Goal: Task Accomplishment & Management: Manage account settings

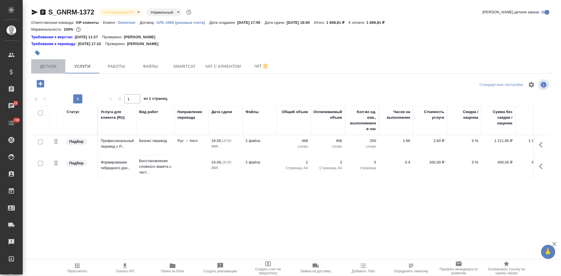
click at [51, 64] on span "Детали" at bounding box center [48, 66] width 27 height 7
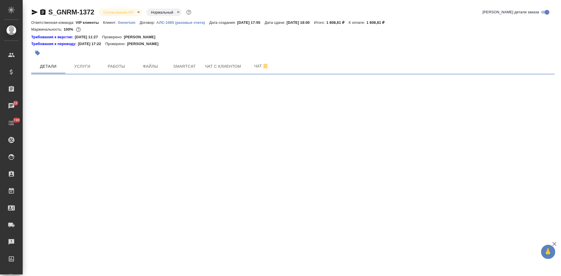
select select "RU"
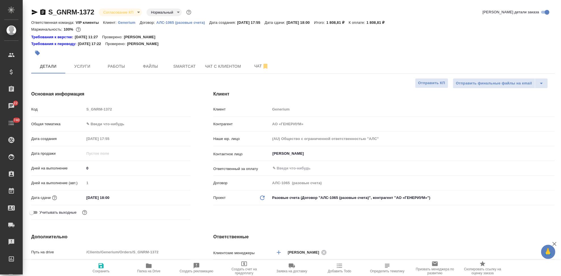
type textarea "x"
click at [136, 12] on body "🙏 .cls-1 fill:#fff; AWATERA Kabargina Anna Клиенты Спецификации Заказы 22 Чаты …" at bounding box center [280, 138] width 561 height 276
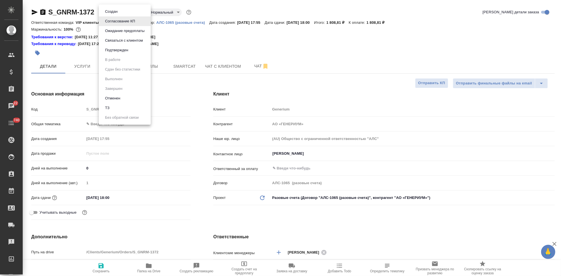
click at [119, 51] on button "Подтвержден" at bounding box center [116, 50] width 27 height 6
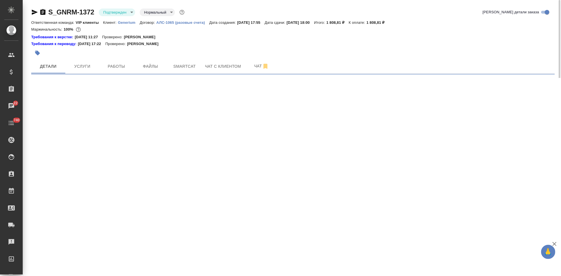
select select "RU"
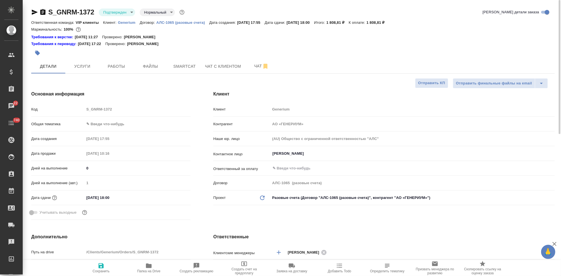
type textarea "x"
click at [256, 69] on span "Чат" at bounding box center [261, 66] width 27 height 7
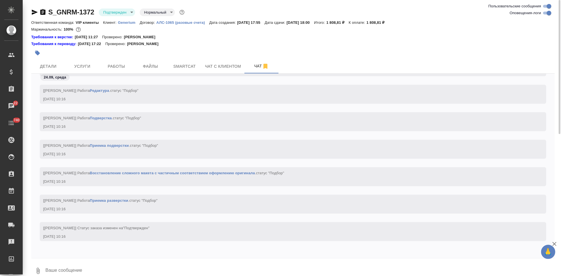
scroll to position [2151, 0]
click at [157, 262] on textarea at bounding box center [300, 271] width 510 height 19
type textarea """
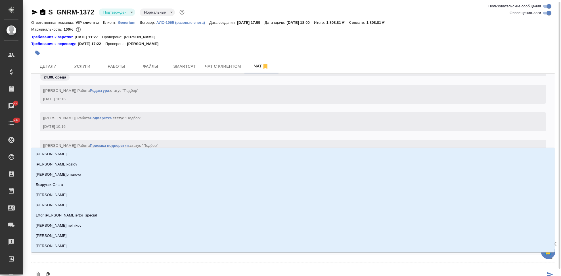
scroll to position [1, 0]
type textarea "@u"
type input "u"
type textarea "@uh"
type input "uh"
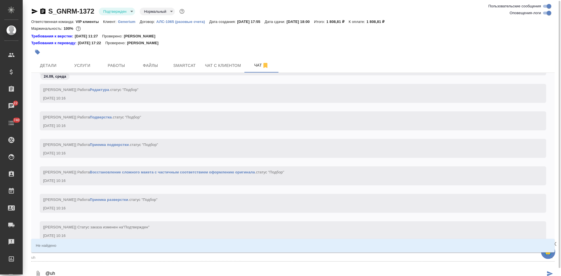
type textarea "@uhf"
type input "uhf"
type textarea "@uh"
type input "uh"
type textarea "@u"
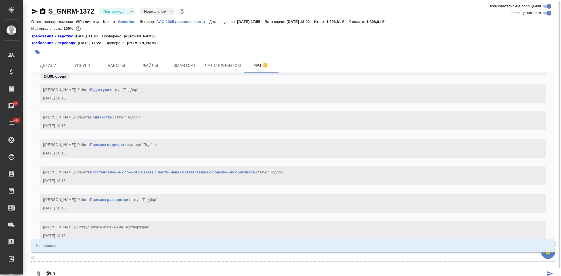
type input "u"
type textarea "@"
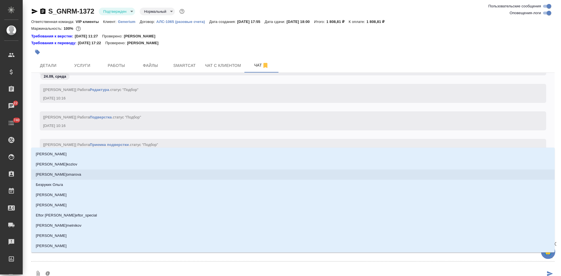
click at [60, 274] on textarea "@" at bounding box center [295, 274] width 500 height 19
type textarea "@г"
type input "г"
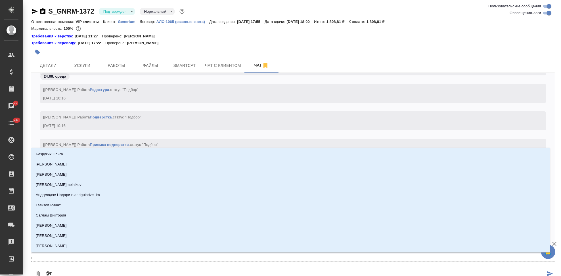
type textarea "@гр"
type input "гр"
type textarea "@гра"
type input "гра"
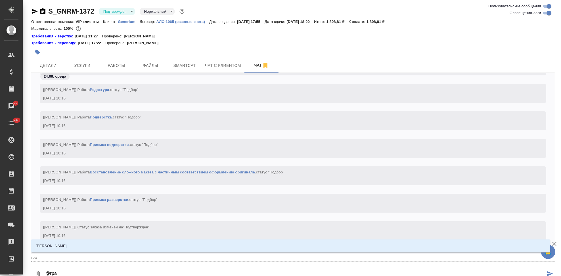
type textarea "@граб"
type input "граб"
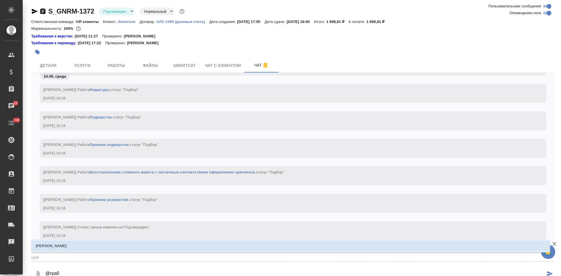
click at [55, 250] on li "[PERSON_NAME]" at bounding box center [290, 246] width 519 height 10
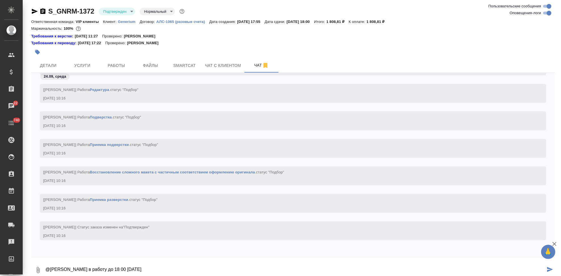
type textarea "@Грабко Мария в работу до 18 00 сегодня"
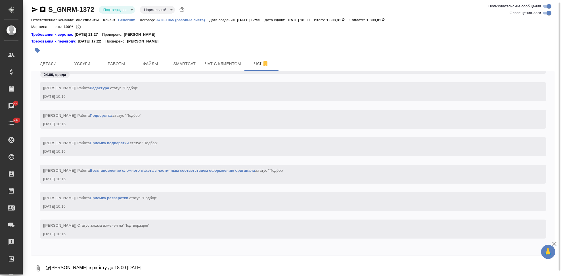
scroll to position [0, 0]
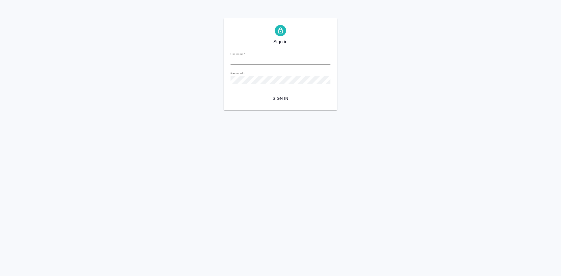
type input "[EMAIL_ADDRESS][DOMAIN_NAME]"
click at [281, 99] on span "Sign in" at bounding box center [280, 98] width 91 height 7
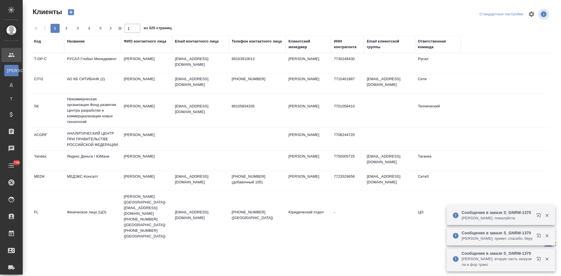
select select "RU"
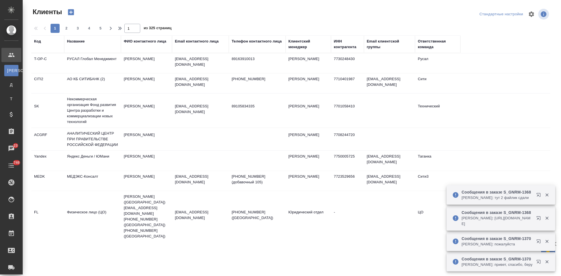
click at [40, 41] on div "Код" at bounding box center [37, 42] width 7 height 6
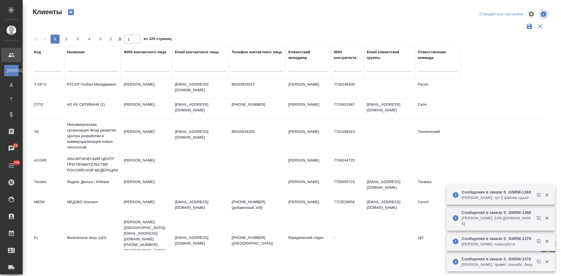
click at [42, 71] on input "text" at bounding box center [47, 67] width 27 height 7
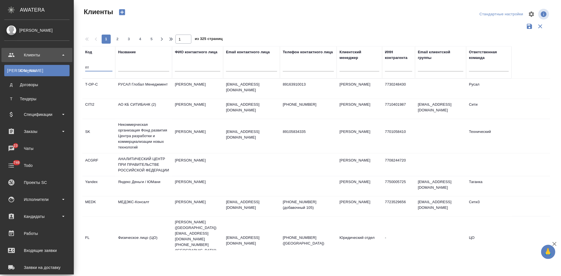
type input "п"
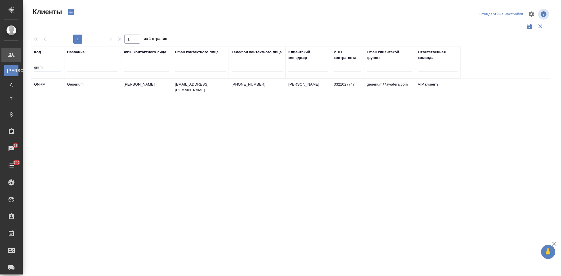
click at [148, 84] on td "Астахова Екатерина" at bounding box center [146, 89] width 51 height 20
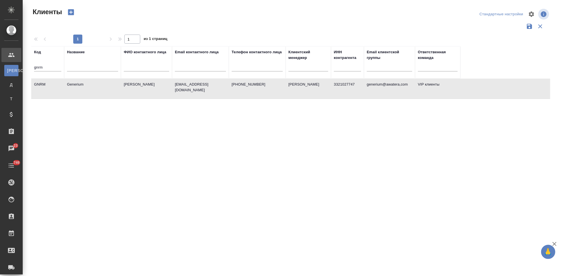
click at [148, 84] on td "Астахова Екатерина" at bounding box center [146, 89] width 51 height 20
click at [49, 66] on input "gnrm" at bounding box center [47, 67] width 27 height 7
type input "g"
type input "ы"
type input "d"
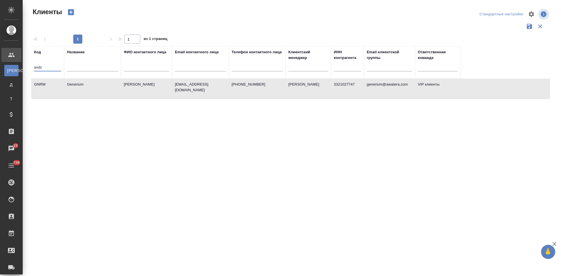
type input "sndz"
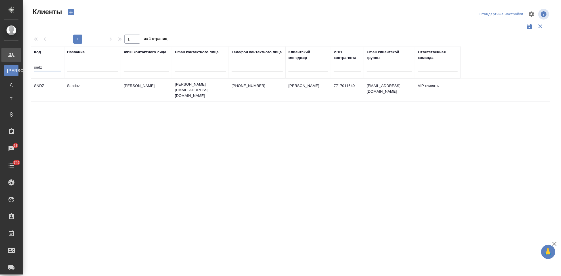
click at [133, 89] on td "Ковалец Ирина" at bounding box center [146, 90] width 51 height 20
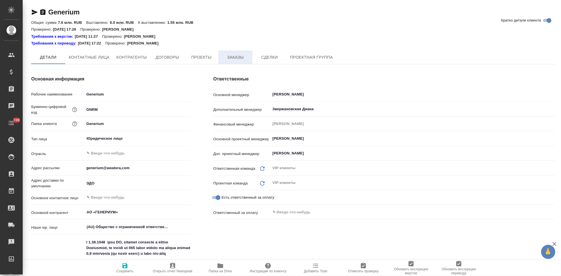
click at [239, 54] on span "Заказы" at bounding box center [235, 57] width 27 height 7
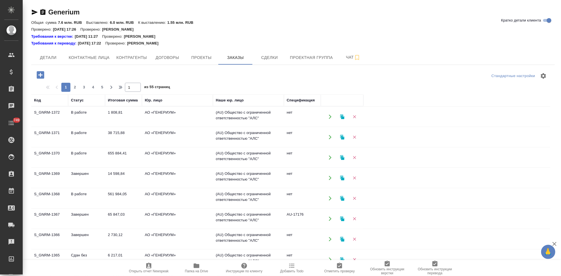
click at [123, 112] on td "1 808,81" at bounding box center [123, 117] width 37 height 20
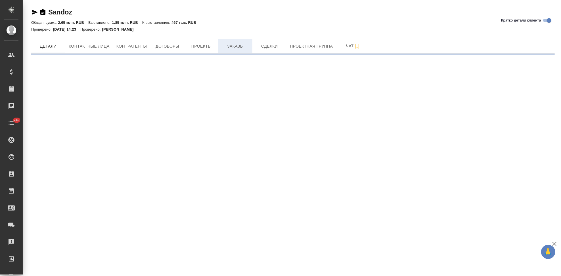
click at [238, 48] on span "Заказы" at bounding box center [235, 46] width 27 height 7
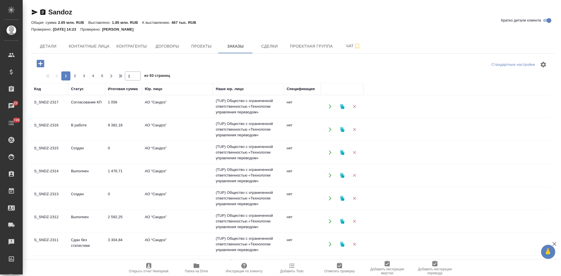
click at [66, 153] on td "S_SNDZ-2315" at bounding box center [49, 153] width 37 height 20
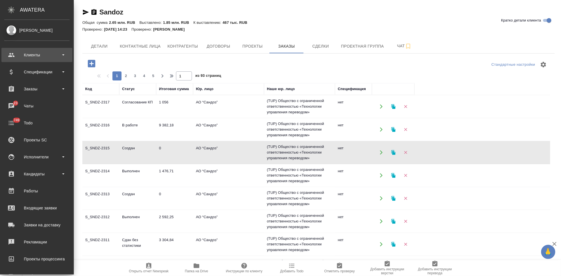
click at [18, 57] on div "Клиенты" at bounding box center [36, 55] width 65 height 9
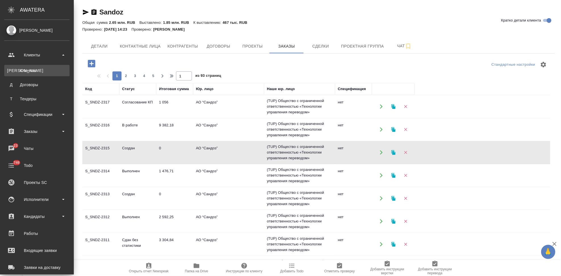
click at [24, 71] on div "Клиенты" at bounding box center [37, 71] width 60 height 6
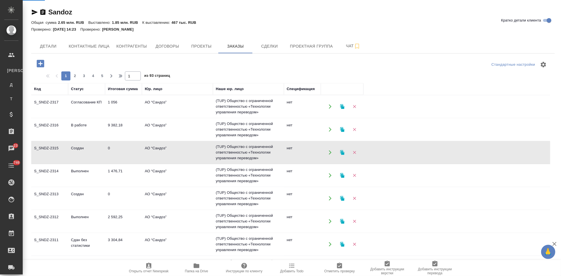
select select "RU"
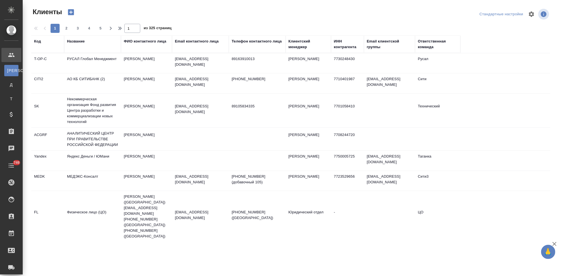
click at [39, 43] on div "Код" at bounding box center [37, 42] width 7 height 6
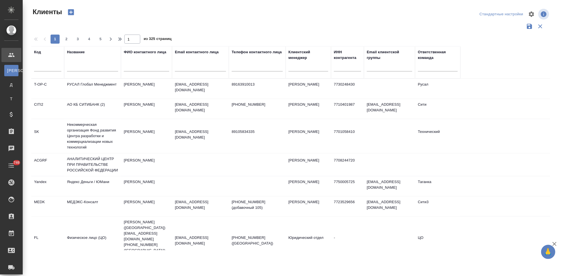
click at [39, 63] on div at bounding box center [47, 69] width 27 height 14
click at [39, 68] on input "text" at bounding box center [47, 67] width 27 height 7
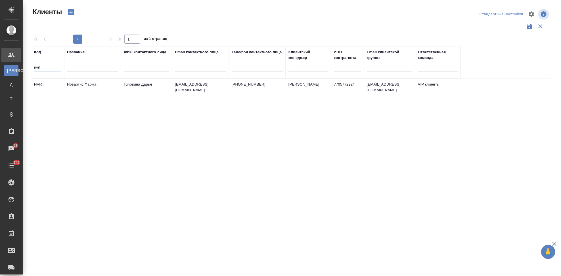
click at [195, 86] on p "daria.golovina@novartis.com" at bounding box center [200, 87] width 51 height 11
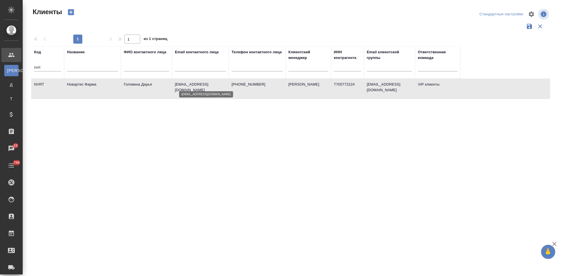
click at [195, 86] on p "daria.golovina@novartis.com" at bounding box center [200, 87] width 51 height 11
click at [55, 70] on input "nvrt" at bounding box center [47, 67] width 27 height 7
type input "n"
type input "sndz"
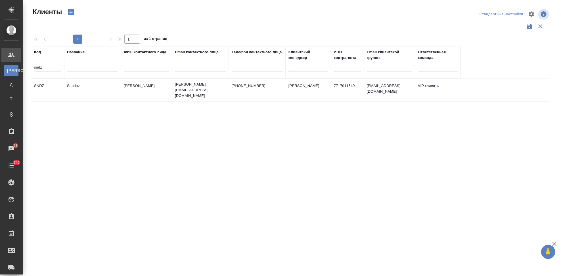
click at [104, 91] on td "Sandoz" at bounding box center [92, 90] width 57 height 20
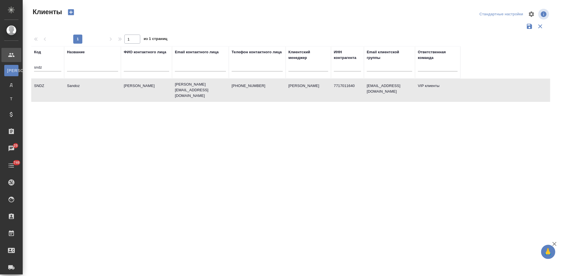
click at [46, 89] on td "SNDZ" at bounding box center [47, 90] width 33 height 20
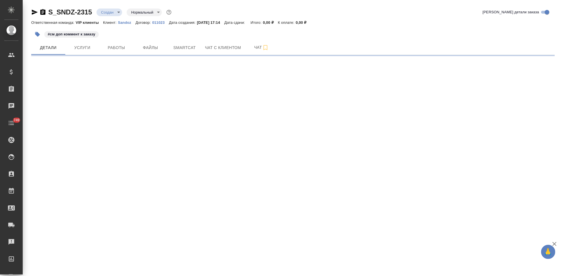
select select "RU"
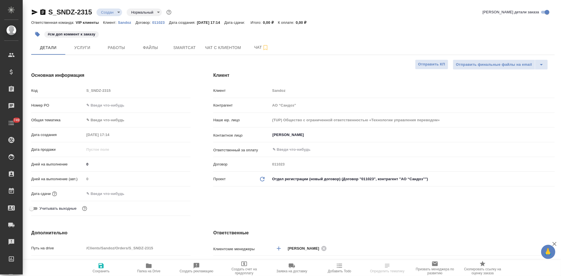
type textarea "x"
click at [150, 269] on span "Папка на Drive" at bounding box center [148, 268] width 41 height 11
type textarea "x"
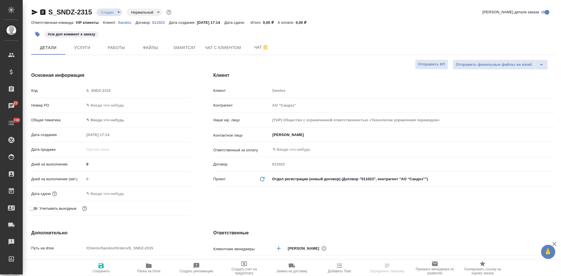
type textarea "x"
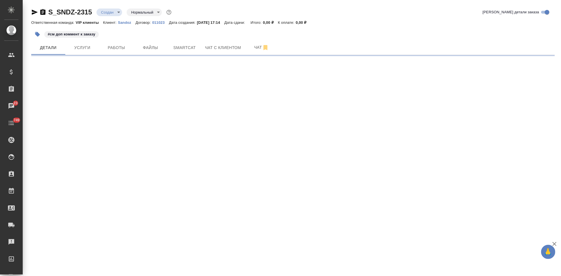
select select "RU"
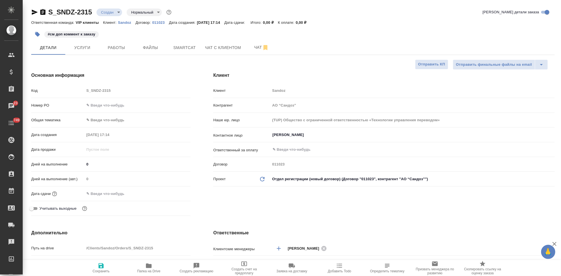
type textarea "x"
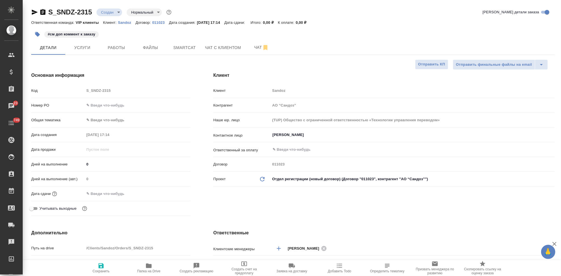
type textarea "x"
click at [250, 46] on span "Чат" at bounding box center [261, 47] width 27 height 7
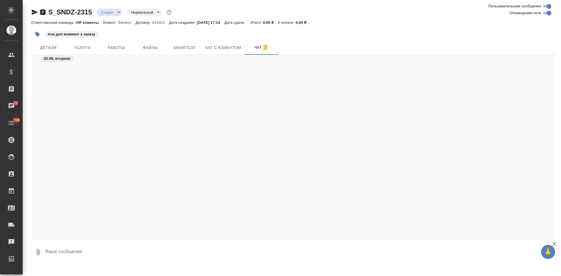
scroll to position [6465, 0]
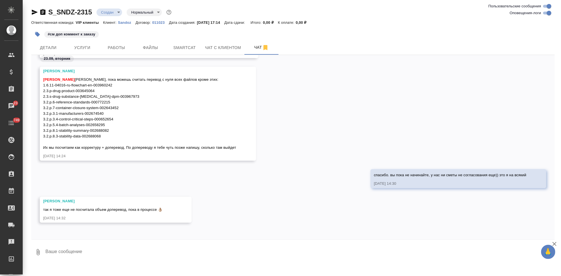
click at [135, 246] on textarea at bounding box center [300, 252] width 510 height 19
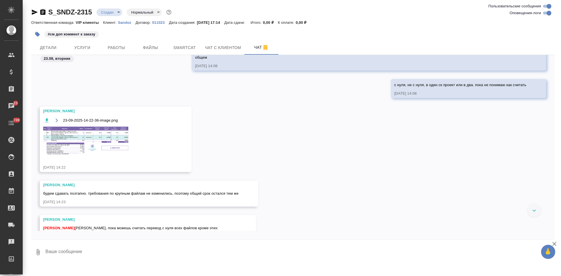
click at [55, 120] on icon "button" at bounding box center [56, 120] width 5 height 5
click at [94, 144] on img at bounding box center [85, 141] width 85 height 28
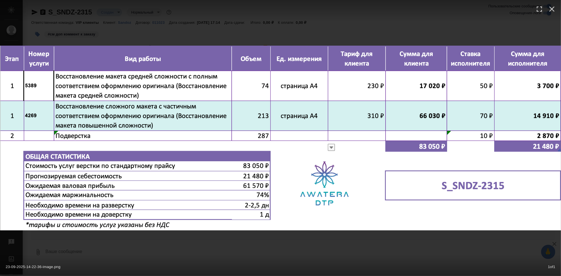
click at [289, 240] on div "23-09-2025-14-22-36-image.png 1 of 1" at bounding box center [280, 138] width 561 height 276
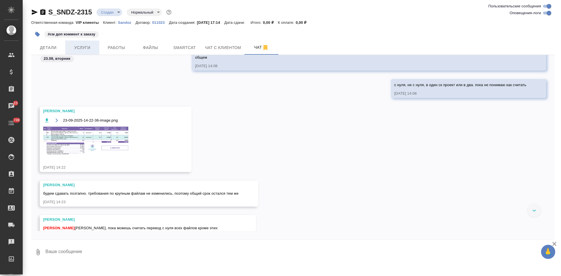
click at [90, 49] on span "Услуги" at bounding box center [82, 47] width 27 height 7
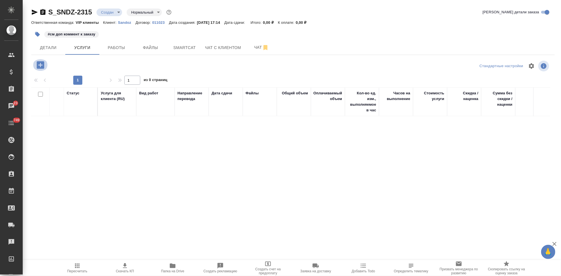
click at [42, 66] on icon "button" at bounding box center [40, 64] width 7 height 7
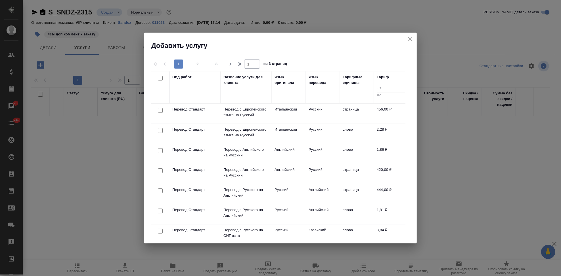
click at [243, 92] on input "text" at bounding box center [245, 92] width 45 height 7
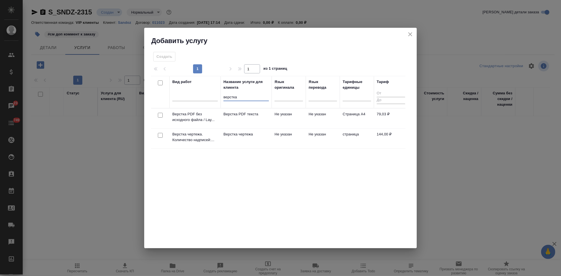
type input "верстка"
click at [260, 137] on td "Верстка чертежа" at bounding box center [245, 139] width 51 height 20
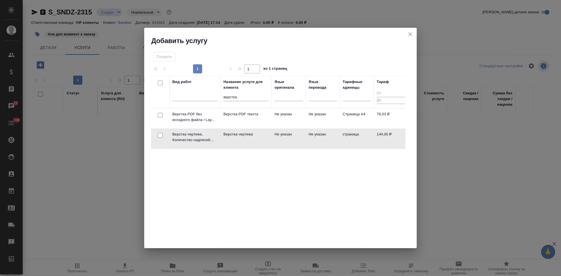
click at [260, 137] on td "Верстка чертежа" at bounding box center [245, 139] width 51 height 20
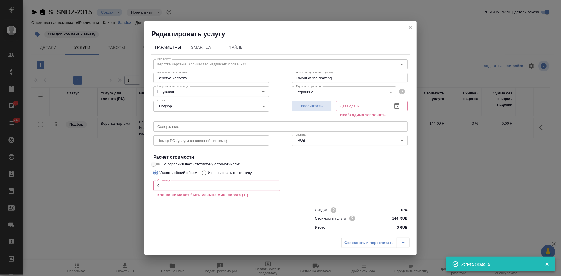
click at [183, 187] on input "0" at bounding box center [216, 186] width 127 height 10
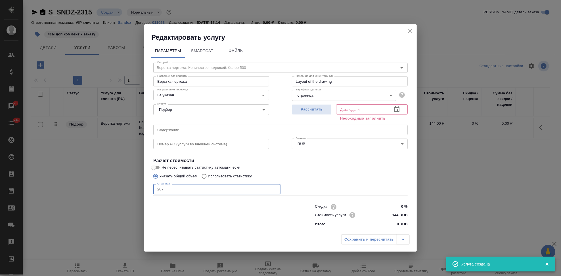
type input "287"
click at [396, 111] on icon "button" at bounding box center [396, 109] width 7 height 7
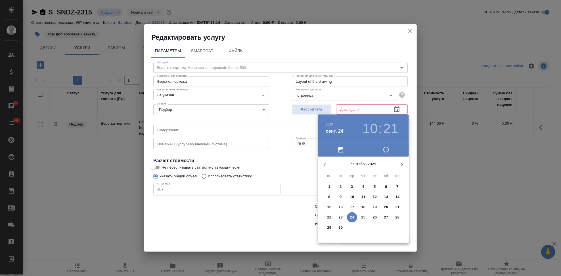
click at [341, 228] on p "30" at bounding box center [341, 228] width 4 height 6
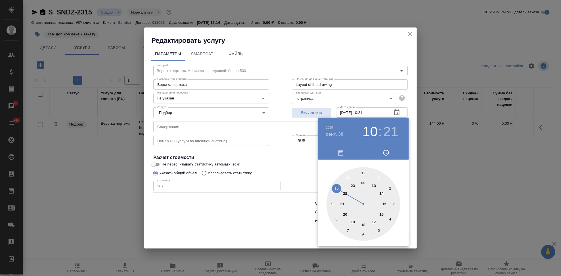
click at [374, 220] on div at bounding box center [363, 204] width 74 height 74
click at [364, 175] on div at bounding box center [363, 204] width 74 height 74
type input "30.09.2025 17:00"
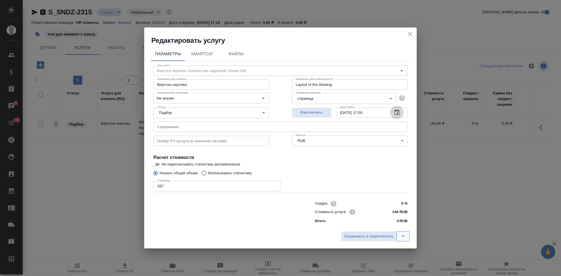
click at [401, 235] on icon "split button" at bounding box center [403, 236] width 7 height 7
click at [381, 227] on li "Сохранить" at bounding box center [376, 224] width 68 height 9
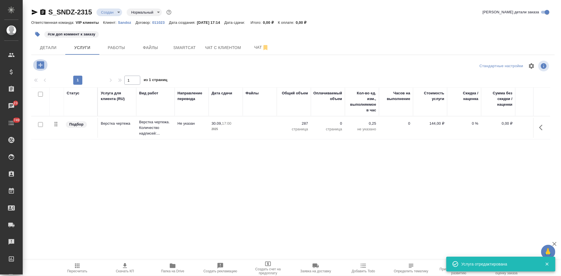
click at [41, 67] on icon "button" at bounding box center [40, 64] width 7 height 7
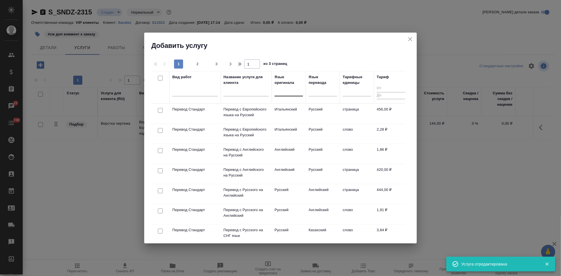
click at [281, 94] on div at bounding box center [288, 91] width 28 height 8
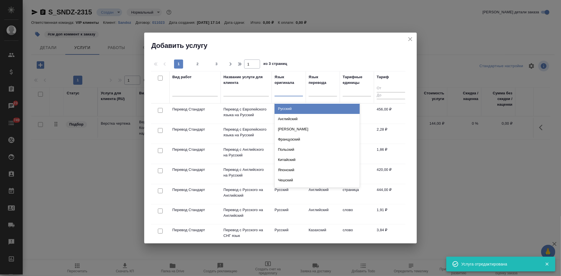
type input "а"
click at [287, 108] on div "Английский" at bounding box center [316, 109] width 85 height 10
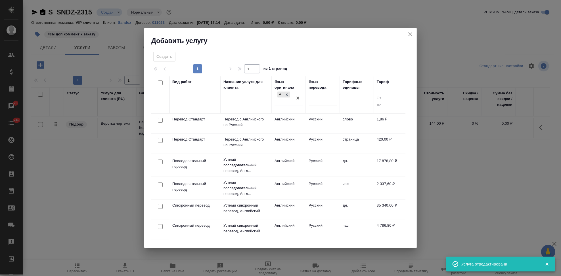
click at [313, 100] on div at bounding box center [322, 101] width 28 height 8
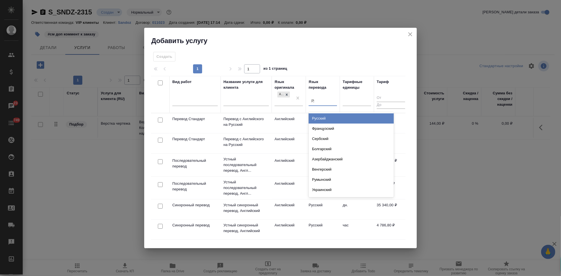
type input "рус"
click at [328, 117] on div "Русский" at bounding box center [350, 119] width 85 height 10
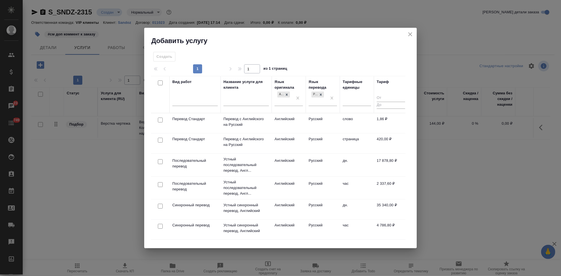
click at [296, 125] on td "Английский" at bounding box center [289, 124] width 34 height 20
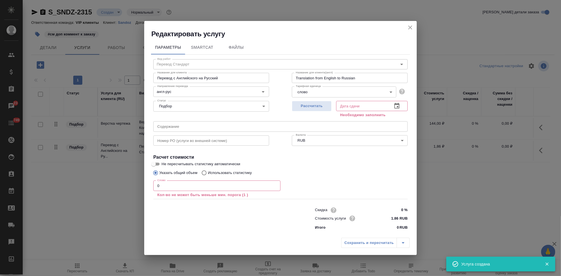
click at [202, 187] on input "0" at bounding box center [216, 186] width 127 height 10
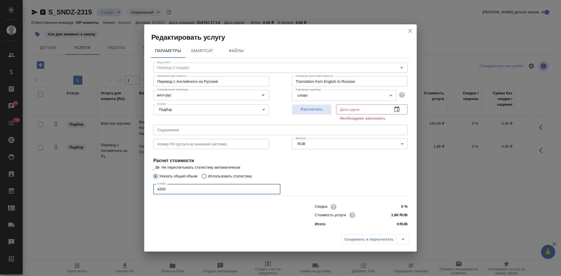
type input "4200"
click at [399, 109] on icon "button" at bounding box center [396, 109] width 5 height 6
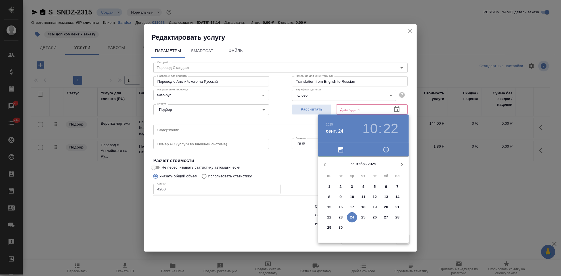
click at [397, 109] on div at bounding box center [280, 138] width 561 height 276
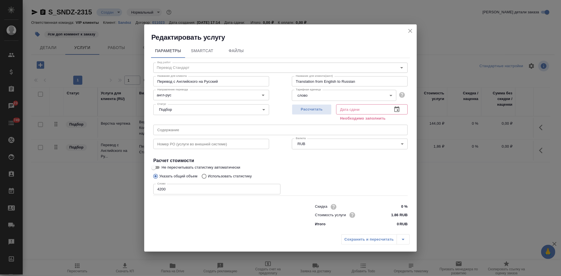
click at [397, 109] on icon "button" at bounding box center [396, 109] width 7 height 7
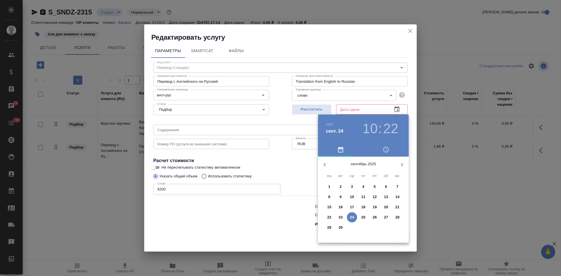
click at [341, 226] on p "30" at bounding box center [341, 228] width 4 height 6
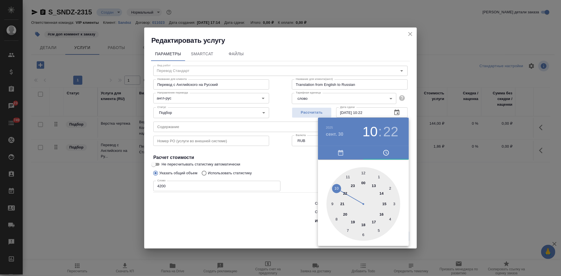
click at [374, 220] on div at bounding box center [363, 204] width 74 height 74
click at [363, 172] on div at bounding box center [363, 204] width 74 height 74
type input "30.09.2025 17:00"
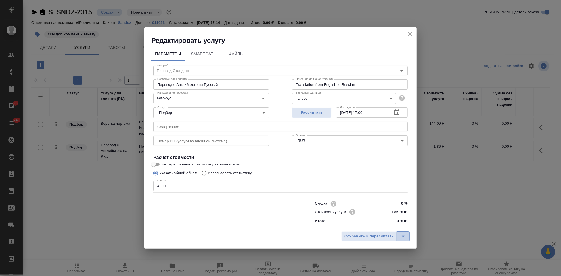
click at [402, 233] on button "split button" at bounding box center [402, 237] width 13 height 10
click at [376, 222] on li "Сохранить" at bounding box center [376, 224] width 68 height 9
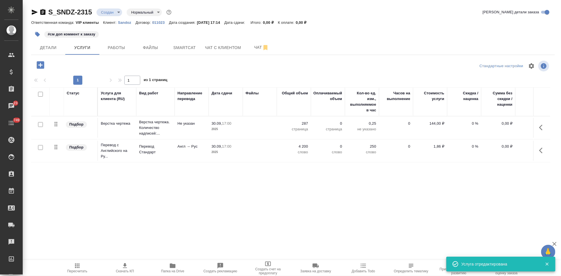
click at [42, 65] on icon "button" at bounding box center [40, 65] width 10 height 10
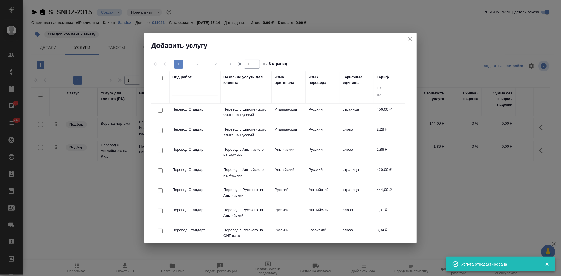
click at [206, 93] on div at bounding box center [194, 91] width 45 height 8
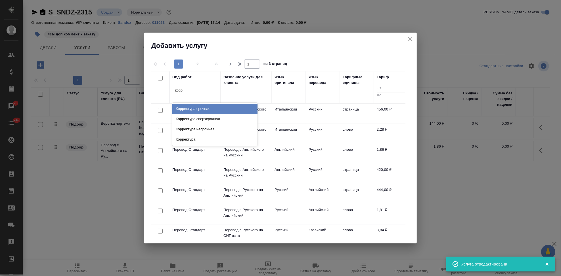
type input "коррек"
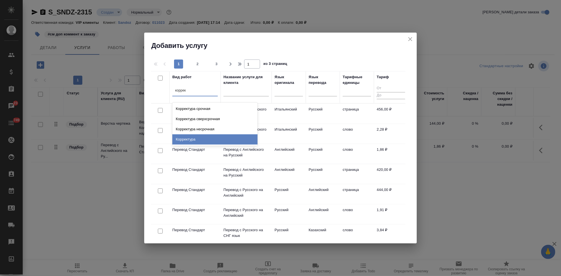
click at [215, 140] on div "Корректура" at bounding box center [214, 140] width 85 height 10
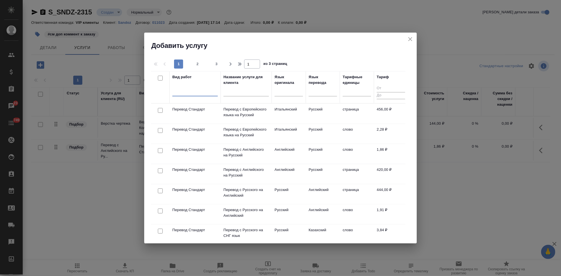
click at [238, 94] on input "text" at bounding box center [245, 92] width 45 height 7
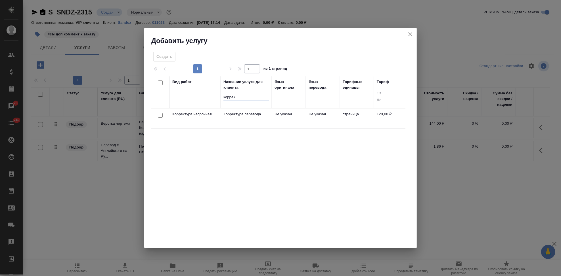
type input "коррек"
click at [278, 119] on td "Не указан" at bounding box center [289, 119] width 34 height 20
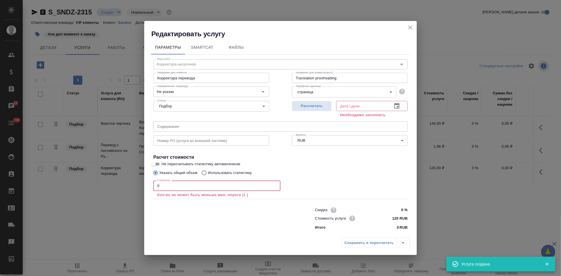
click at [223, 188] on input "0" at bounding box center [216, 186] width 127 height 10
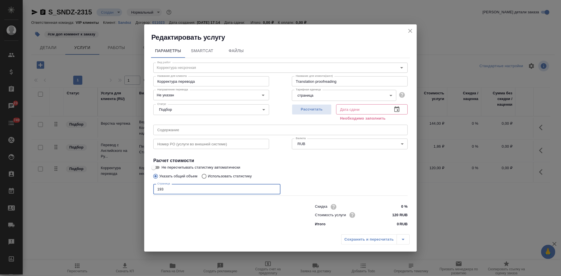
type input "193"
click at [396, 109] on icon "button" at bounding box center [396, 109] width 7 height 7
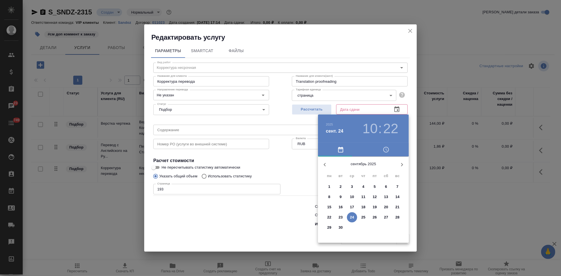
click at [338, 228] on span "30" at bounding box center [340, 228] width 10 height 6
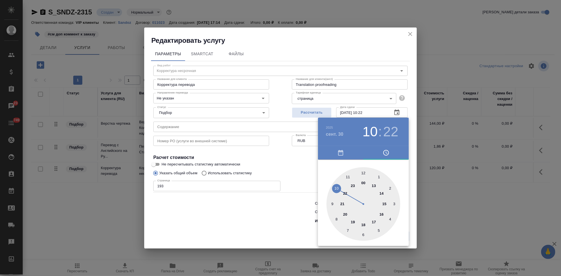
click at [375, 221] on div at bounding box center [363, 204] width 74 height 74
click at [362, 172] on div at bounding box center [363, 204] width 74 height 74
type input "30.09.2025 17:00"
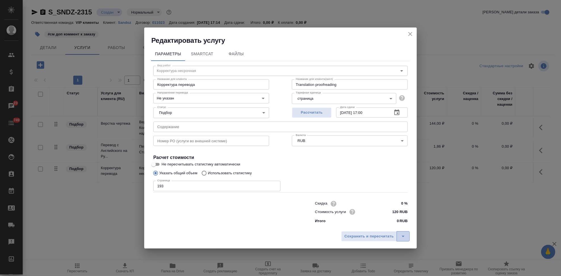
click at [405, 236] on icon "split button" at bounding box center [403, 236] width 7 height 7
click at [390, 228] on li "Сохранить" at bounding box center [376, 224] width 68 height 9
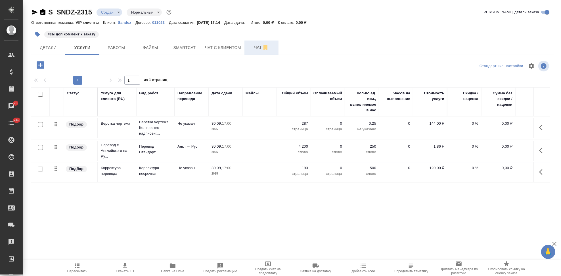
click at [256, 52] on button "Чат" at bounding box center [261, 48] width 34 height 14
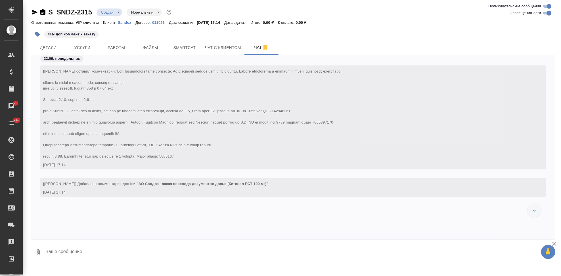
scroll to position [6465, 0]
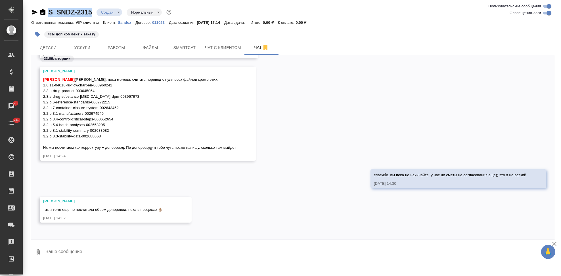
drag, startPoint x: 93, startPoint y: 10, endPoint x: 48, endPoint y: 10, distance: 44.8
click at [48, 10] on div "S_SNDZ-2315 Создан new Нормальный normal" at bounding box center [101, 12] width 141 height 9
copy link "S_SNDZ-2315"
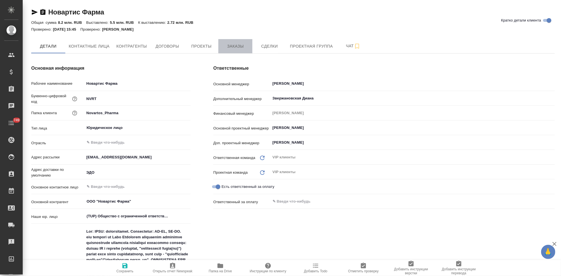
click at [237, 47] on span "Заказы" at bounding box center [235, 46] width 27 height 7
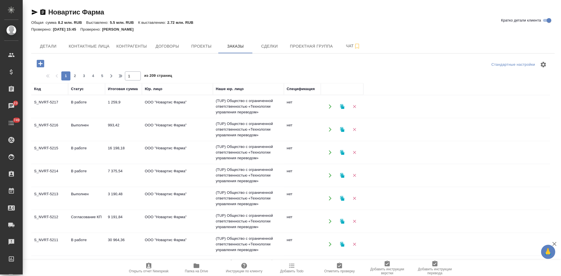
click at [40, 66] on icon "button" at bounding box center [40, 64] width 10 height 10
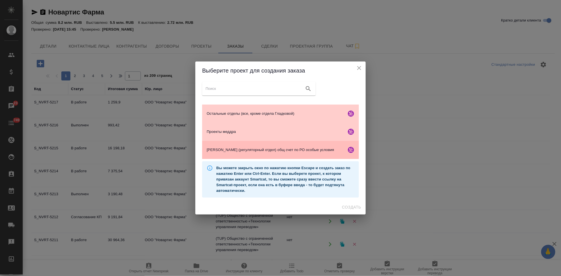
click at [226, 151] on span "[PERSON_NAME] (регуляторный отдел) общ счет по РО особые условия" at bounding box center [275, 150] width 137 height 6
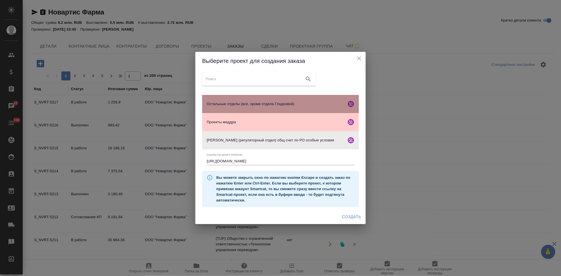
click at [237, 104] on span "Остальные отделы (все, кроме отдела Гладковой)" at bounding box center [275, 104] width 137 height 6
type input "[URL][DOMAIN_NAME]"
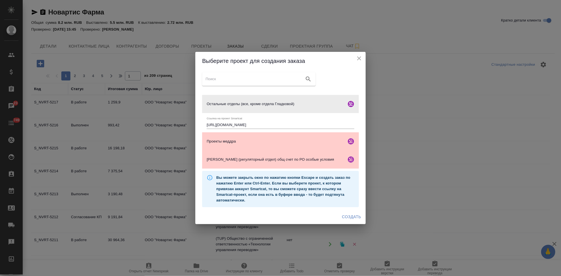
click at [349, 218] on span "Создать" at bounding box center [351, 217] width 19 height 7
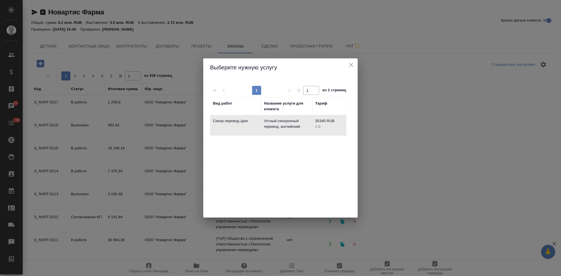
click at [350, 66] on icon "close" at bounding box center [351, 65] width 7 height 7
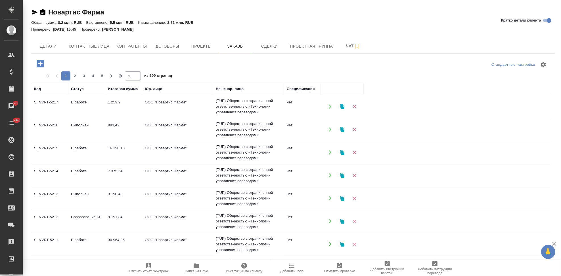
click at [42, 65] on icon "button" at bounding box center [40, 63] width 7 height 7
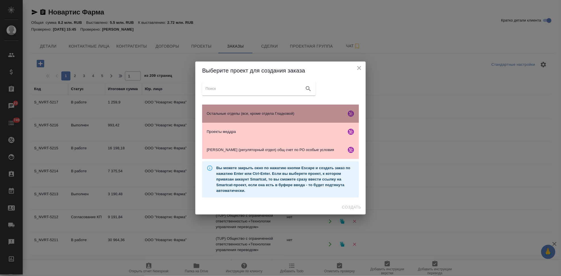
click at [237, 117] on div "Остальные отделы (все, кроме отдела Гладковой)" at bounding box center [280, 114] width 157 height 18
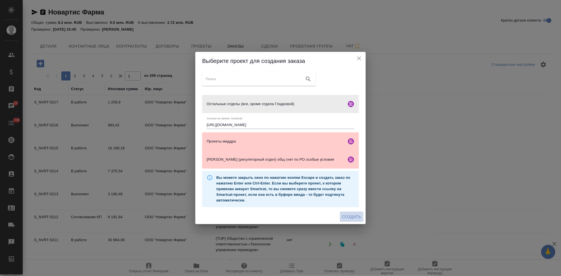
click at [346, 216] on span "Создать" at bounding box center [351, 217] width 19 height 7
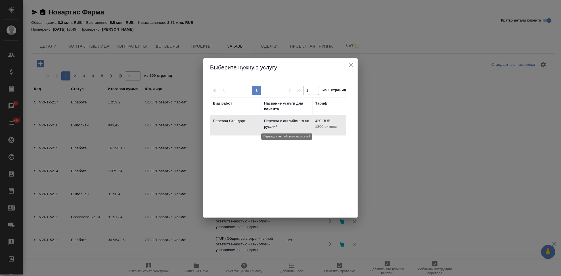
click at [266, 126] on p "Перевод с английского на русский" at bounding box center [286, 123] width 45 height 11
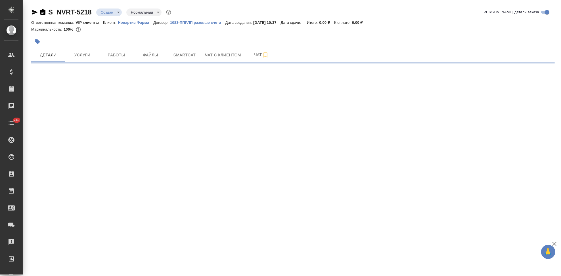
select select "RU"
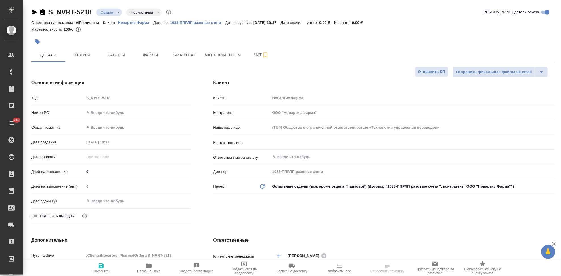
type textarea "x"
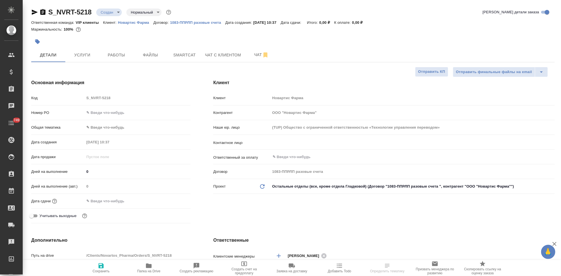
type textarea "x"
click at [291, 145] on input "text" at bounding box center [403, 142] width 262 height 7
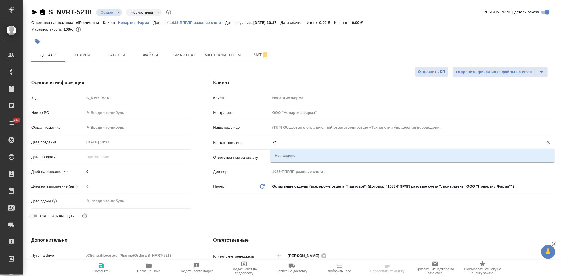
type input "x"
type textarea "x"
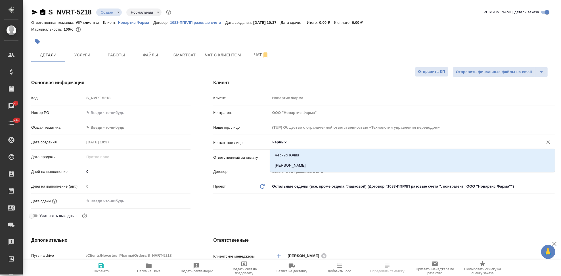
type input "черных"
type textarea "x"
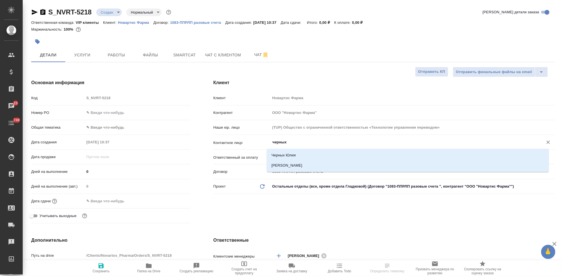
type textarea "x"
click at [294, 155] on li "Черных Юлия" at bounding box center [409, 155] width 282 height 10
type input "Черных Юлия"
type textarea "x"
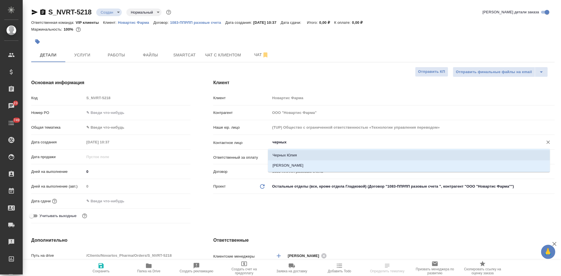
type textarea "x"
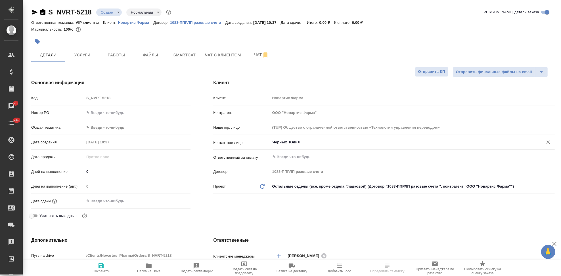
type input "Черных Юлия"
click at [252, 207] on div "Клиент Клиент Новартис Фарма Контрагент ООО "Новартис Фарма" Наше юр. лицо (TUP…" at bounding box center [384, 152] width 364 height 169
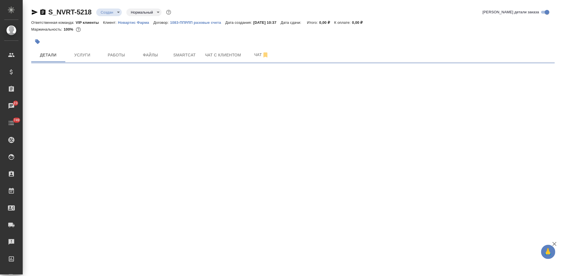
click at [106, 271] on div ".cls-1 fill:#fff; AWATERA Kabargina Anna Клиенты Спецификации Заказы 23 Чаты 74…" at bounding box center [280, 138] width 561 height 276
select select "RU"
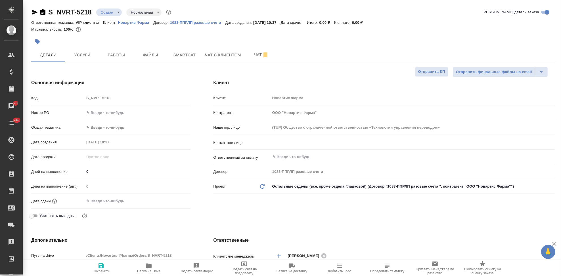
type textarea "x"
click at [289, 141] on input "text" at bounding box center [403, 142] width 262 height 7
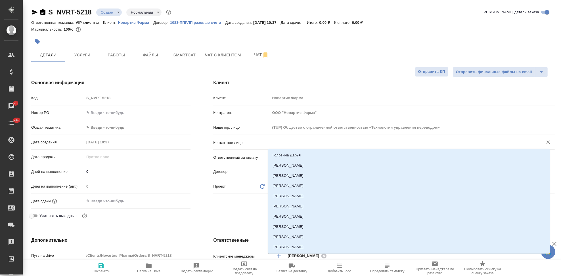
type input "ч"
type textarea "x"
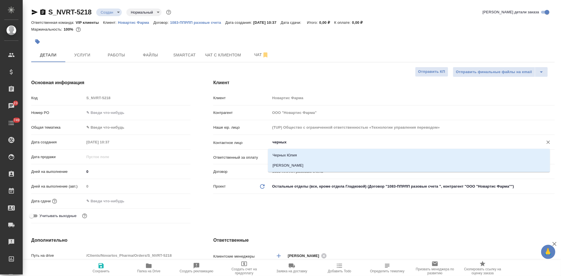
type input "черных"
type textarea "x"
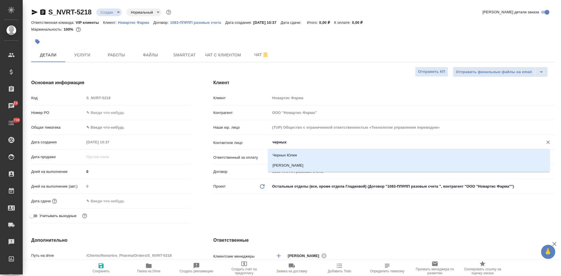
type textarea "x"
click at [288, 152] on li "Черных Юлия" at bounding box center [409, 155] width 282 height 10
type input "Черных Юлия"
type textarea "x"
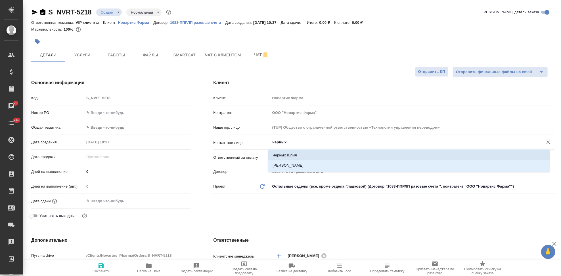
type textarea "x"
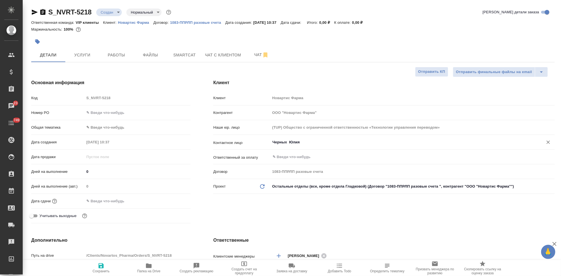
type input "Черных Юлия"
click at [96, 271] on span "Сохранить" at bounding box center [101, 272] width 17 height 4
type textarea "x"
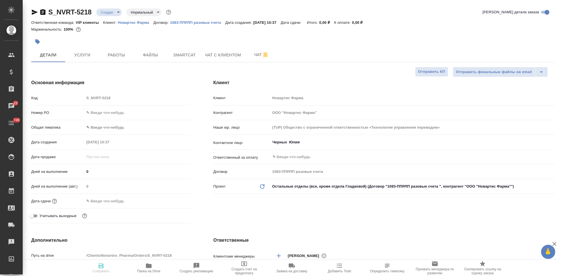
type textarea "x"
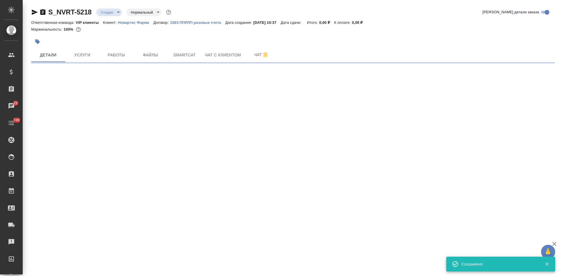
select select "RU"
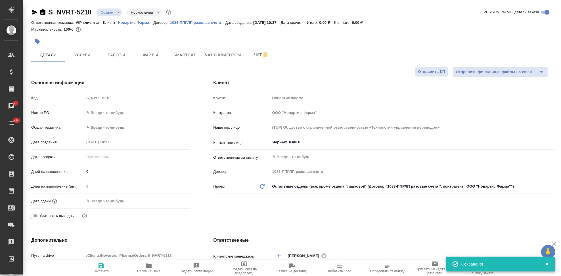
type textarea "x"
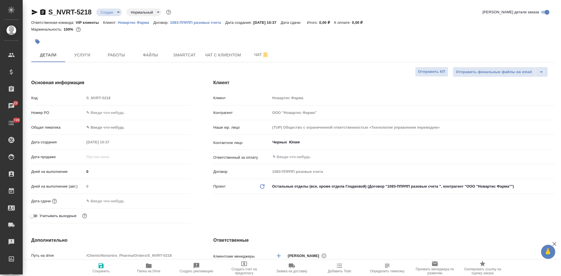
click at [105, 270] on span "Сохранить" at bounding box center [101, 272] width 17 height 4
type textarea "x"
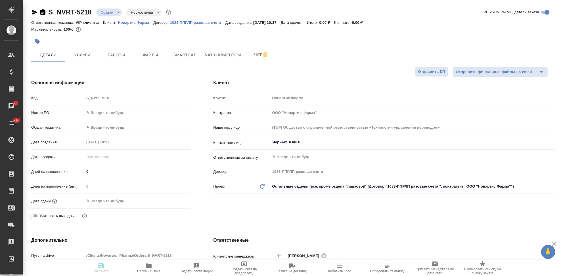
type textarea "x"
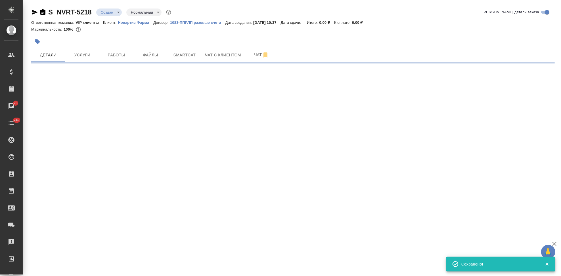
select select "RU"
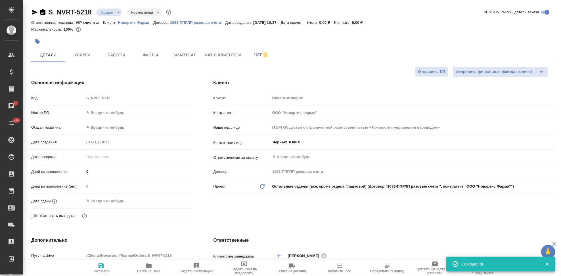
type textarea "x"
click at [79, 100] on div "Код S_NVRT-5218" at bounding box center [110, 98] width 159 height 10
type textarea "x"
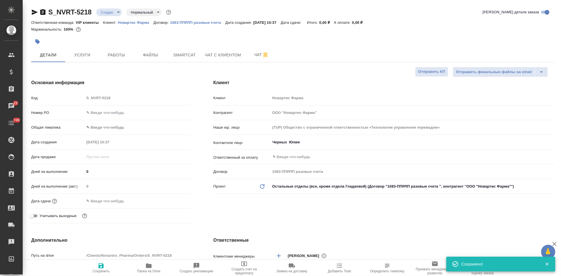
type textarea "x"
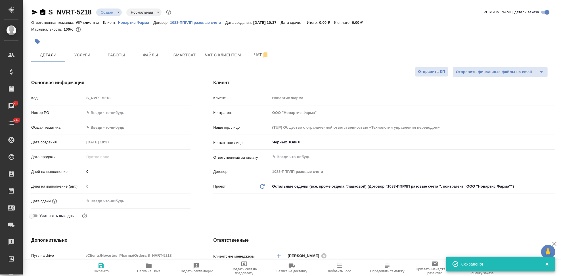
type textarea "x"
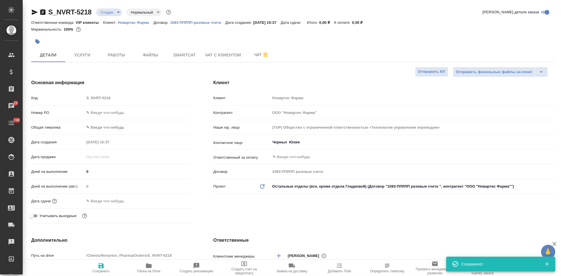
type textarea "x"
click at [150, 56] on span "Файлы" at bounding box center [150, 55] width 27 height 7
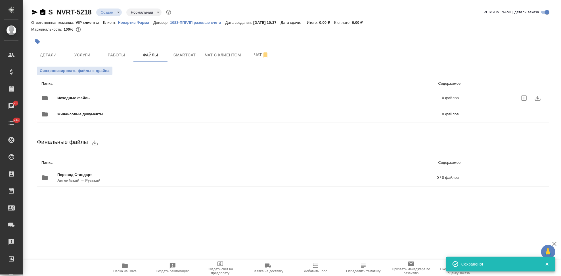
click at [522, 97] on icon "uploadFiles" at bounding box center [523, 98] width 7 height 7
click at [0, 0] on input "uploadFiles" at bounding box center [0, 0] width 0 height 0
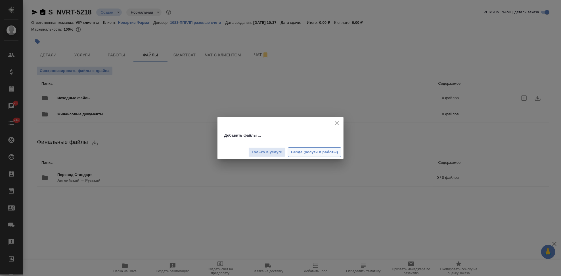
click at [309, 149] on span "Везде (услуги и работы)" at bounding box center [314, 152] width 47 height 7
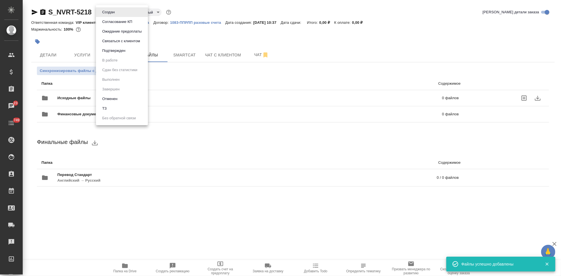
click at [116, 14] on body "🙏 .cls-1 fill:#fff; AWATERA Kabargina Anna Клиенты Спецификации Заказы 23 Чаты …" at bounding box center [280, 138] width 561 height 276
click at [110, 105] on li "ТЗ" at bounding box center [122, 109] width 52 height 10
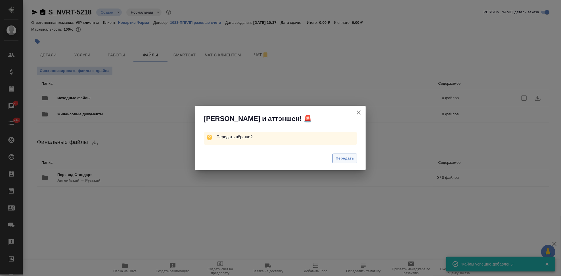
click at [338, 157] on span "Передать" at bounding box center [344, 159] width 18 height 7
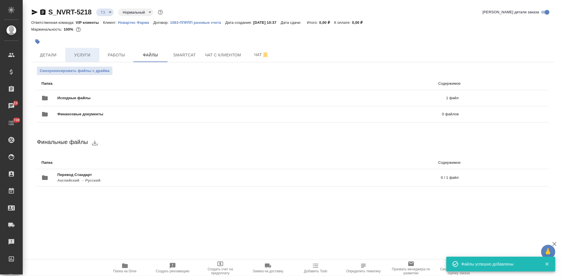
click at [80, 53] on span "Услуги" at bounding box center [82, 55] width 27 height 7
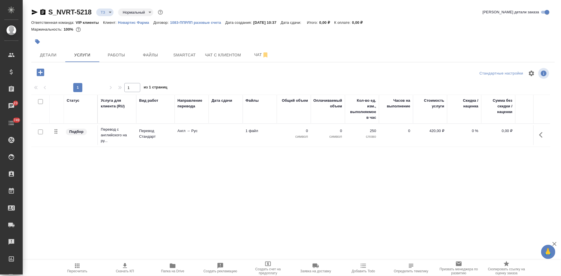
click at [42, 133] on input "checkbox" at bounding box center [40, 132] width 5 height 5
checkbox input "true"
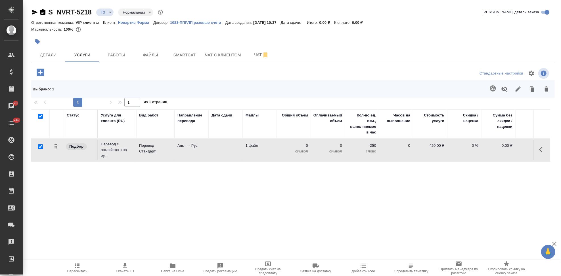
click at [544, 91] on icon "button" at bounding box center [546, 89] width 7 height 7
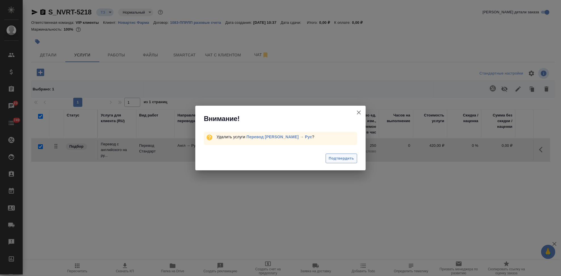
click at [354, 158] on button "Подтвердить" at bounding box center [340, 159] width 31 height 10
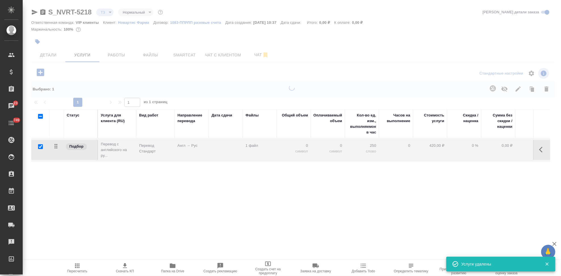
checkbox input "false"
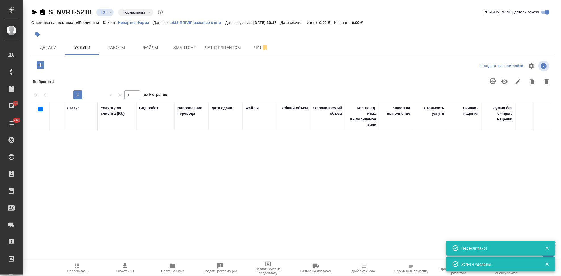
click at [39, 66] on icon "button" at bounding box center [40, 64] width 7 height 7
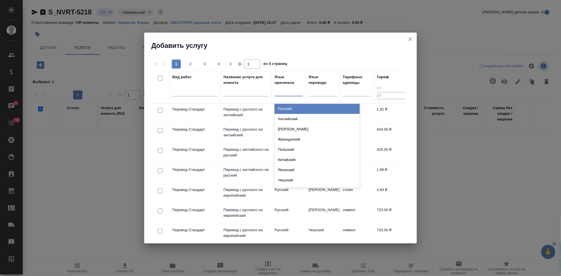
click at [285, 93] on div at bounding box center [288, 91] width 28 height 8
type input "а"
click at [298, 112] on div "Английский" at bounding box center [316, 109] width 85 height 10
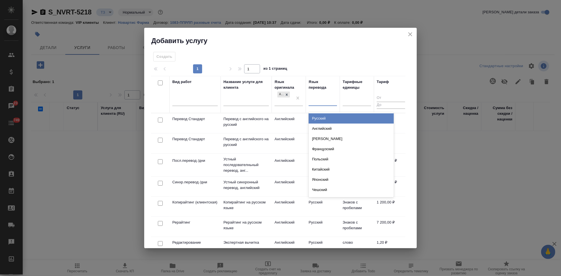
click at [321, 98] on div at bounding box center [322, 100] width 28 height 8
type input "рус"
click at [330, 118] on div "Русский" at bounding box center [350, 119] width 85 height 10
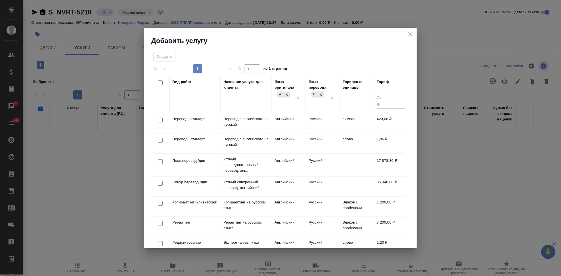
click at [325, 140] on td "Русский" at bounding box center [323, 144] width 34 height 20
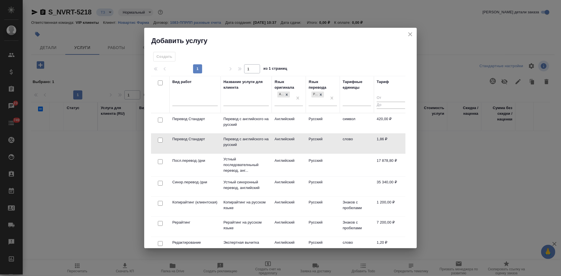
click at [325, 140] on td "Русский" at bounding box center [323, 144] width 34 height 20
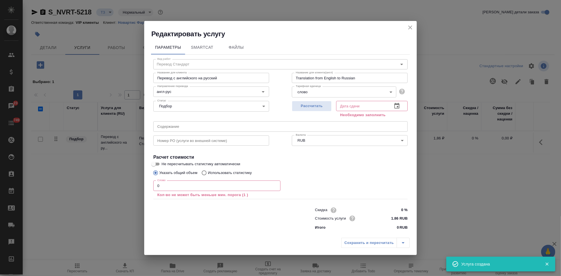
click at [187, 184] on input "0" at bounding box center [216, 186] width 127 height 10
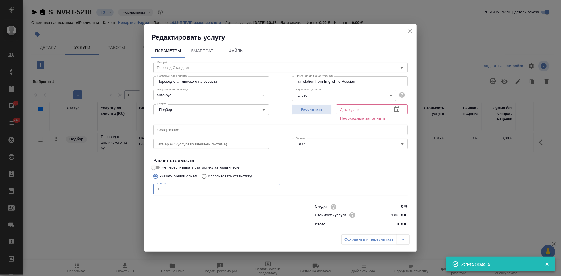
type input "1"
click at [396, 110] on icon "button" at bounding box center [396, 109] width 7 height 7
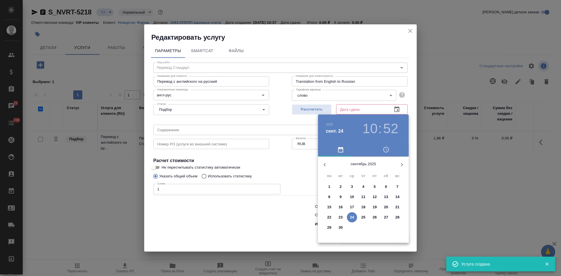
click at [360, 217] on span "25" at bounding box center [363, 218] width 10 height 6
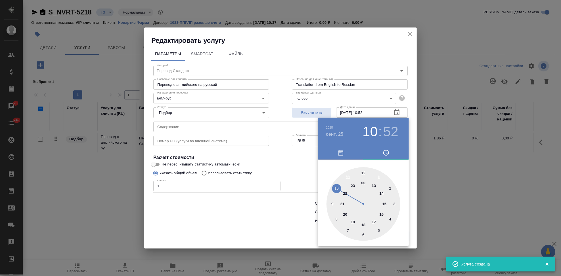
click at [376, 220] on div at bounding box center [363, 204] width 74 height 74
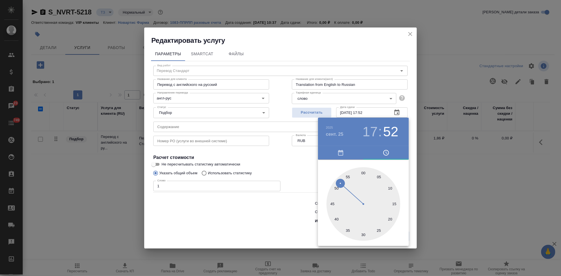
click at [364, 175] on div at bounding box center [363, 204] width 74 height 74
type input "25.09.2025 17:00"
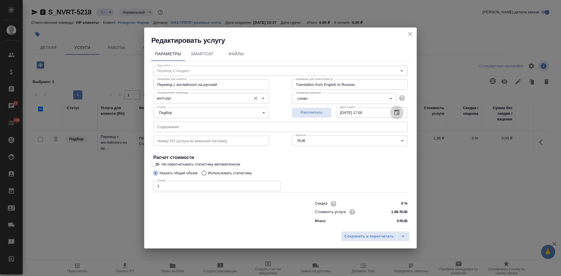
click at [184, 100] on input "англ-рус" at bounding box center [201, 98] width 93 height 7
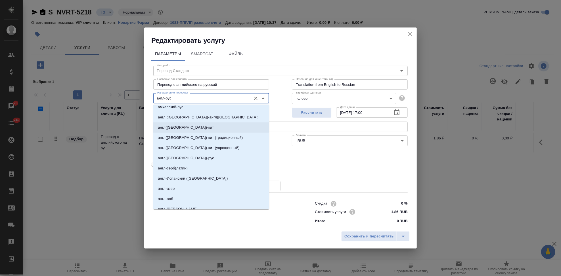
scroll to position [157, 0]
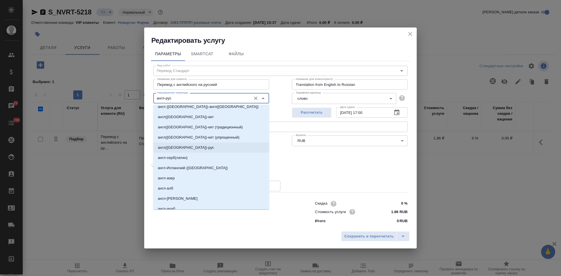
click at [181, 148] on p "англ(США)-рус" at bounding box center [186, 148] width 56 height 6
type input "англ(США)-рус"
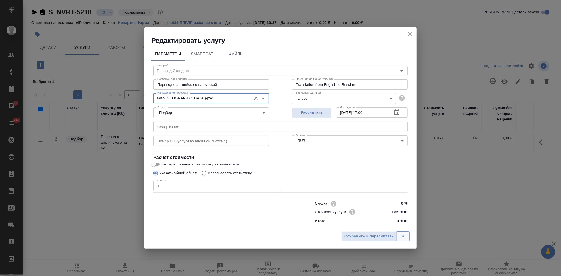
click at [406, 239] on icon "split button" at bounding box center [403, 236] width 7 height 7
click at [378, 228] on li "Сохранить" at bounding box center [376, 224] width 68 height 9
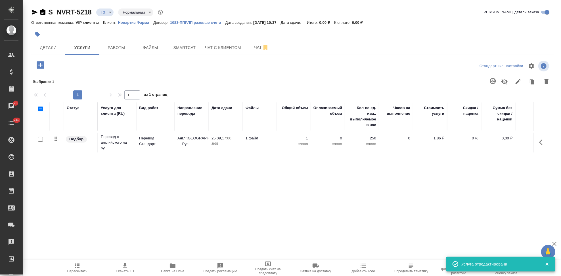
click at [38, 142] on input "checkbox" at bounding box center [40, 139] width 5 height 5
checkbox input "true"
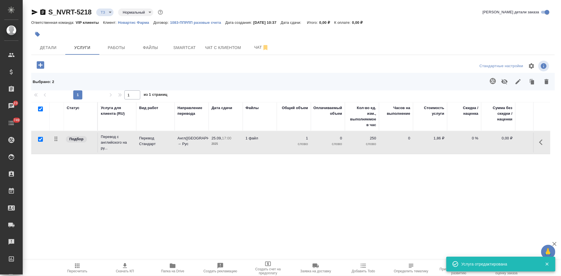
click at [492, 82] on icon "button" at bounding box center [492, 81] width 6 height 6
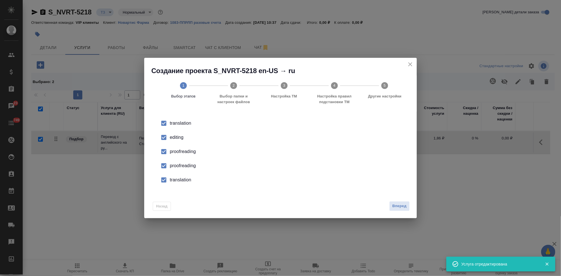
click at [169, 140] on input "checkbox" at bounding box center [164, 138] width 12 height 12
click at [164, 164] on input "checkbox" at bounding box center [164, 166] width 12 height 12
click at [163, 178] on input "checkbox" at bounding box center [164, 180] width 12 height 12
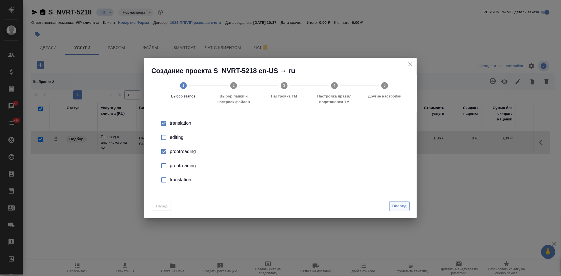
click at [397, 210] on button "Вперед" at bounding box center [399, 206] width 20 height 10
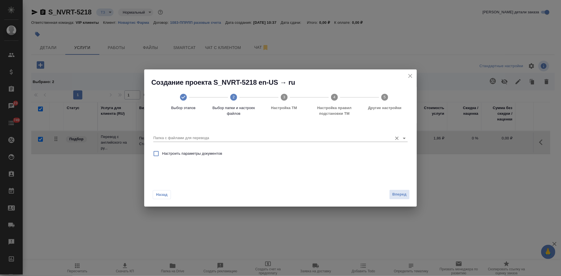
click at [303, 137] on input "Папка с файлами для перевода" at bounding box center [271, 138] width 236 height 7
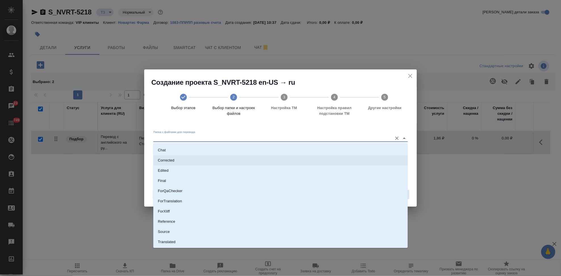
scroll to position [29, 0]
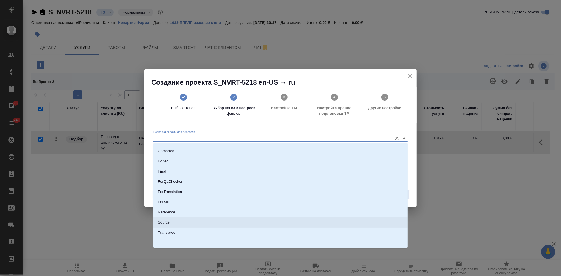
click at [173, 220] on li "Source" at bounding box center [280, 223] width 254 height 10
type input "Source"
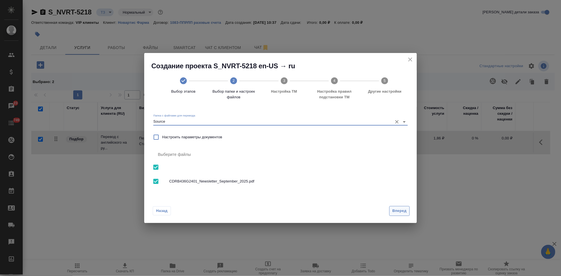
click at [403, 210] on span "Вперед" at bounding box center [399, 211] width 14 height 7
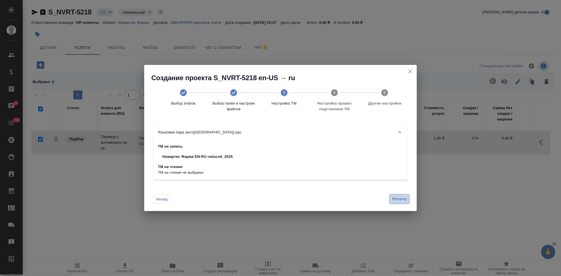
click at [397, 201] on span "Вперед" at bounding box center [399, 199] width 14 height 7
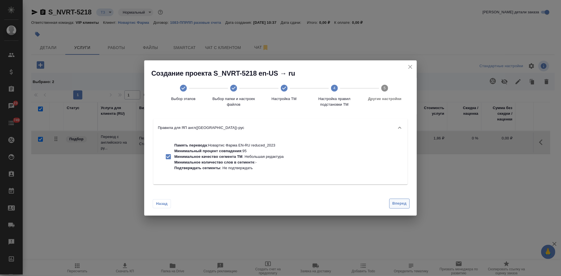
click at [396, 201] on span "Вперед" at bounding box center [399, 204] width 14 height 7
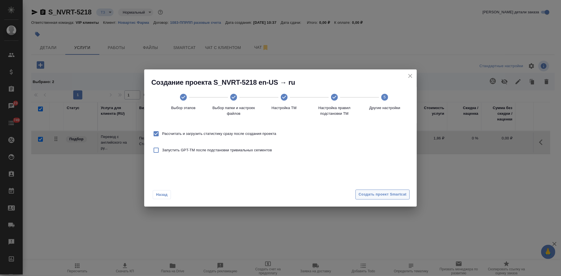
click at [391, 193] on span "Создать проект Smartcat" at bounding box center [382, 195] width 48 height 7
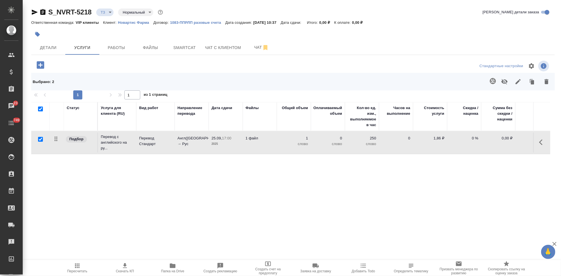
click at [43, 67] on icon "button" at bounding box center [40, 64] width 7 height 7
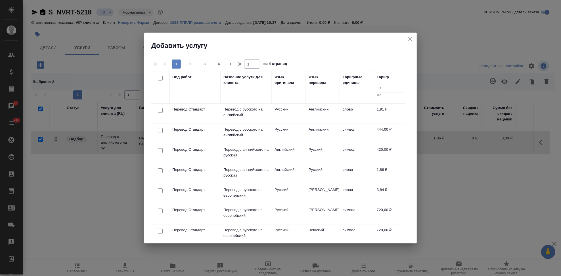
click at [232, 92] on input "text" at bounding box center [245, 92] width 45 height 7
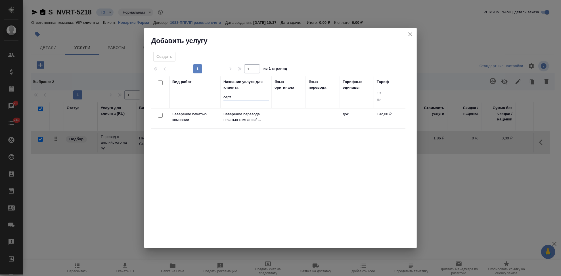
type input "серт"
click at [241, 118] on p "Заверение перевода печатью компании/ ..." at bounding box center [245, 117] width 45 height 11
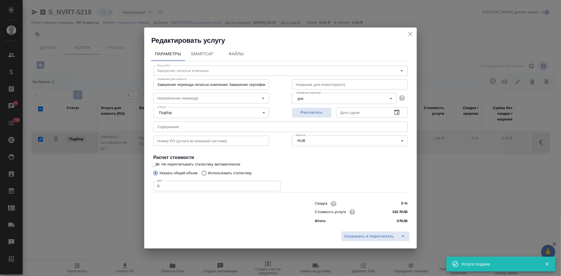
checkbox input "false"
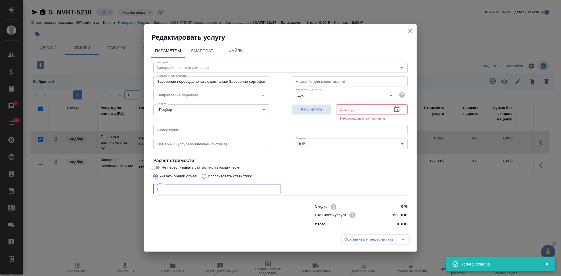
click at [179, 190] on input "0" at bounding box center [216, 189] width 127 height 10
type input "1"
click at [396, 110] on icon "button" at bounding box center [396, 109] width 7 height 7
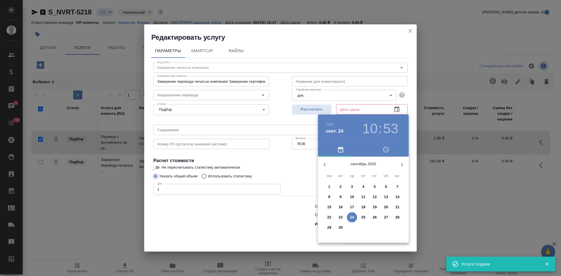
click at [364, 218] on p "25" at bounding box center [363, 218] width 4 height 6
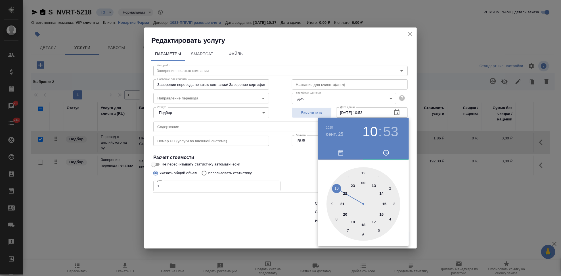
click at [371, 220] on div at bounding box center [363, 204] width 74 height 74
click at [362, 174] on div at bounding box center [363, 204] width 74 height 74
type input "25.09.2025 17:00"
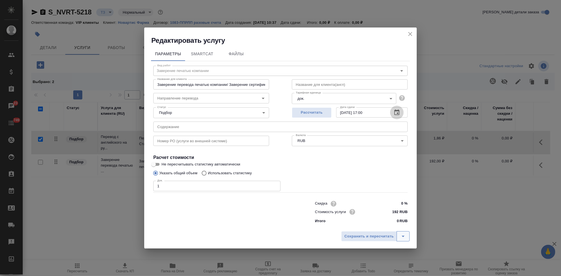
click at [397, 235] on button "split button" at bounding box center [402, 237] width 13 height 10
click at [375, 226] on li "Сохранить" at bounding box center [376, 224] width 68 height 9
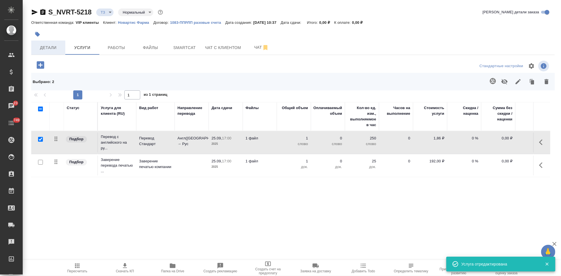
click at [50, 54] on button "Детали" at bounding box center [48, 48] width 34 height 14
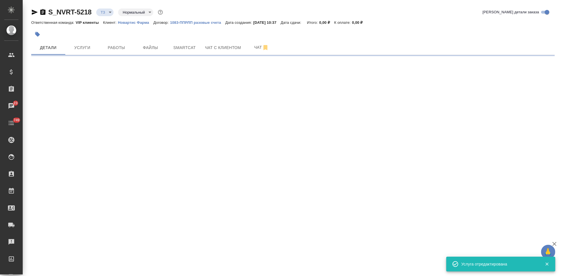
select select "RU"
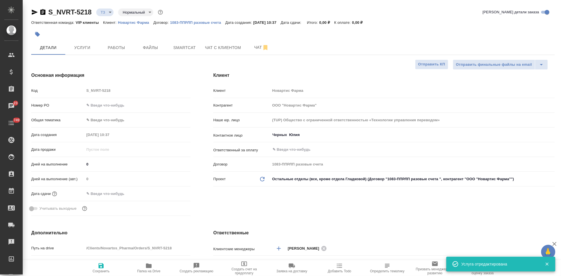
type textarea "x"
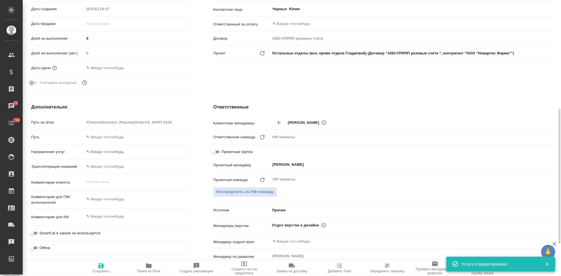
scroll to position [157, 0]
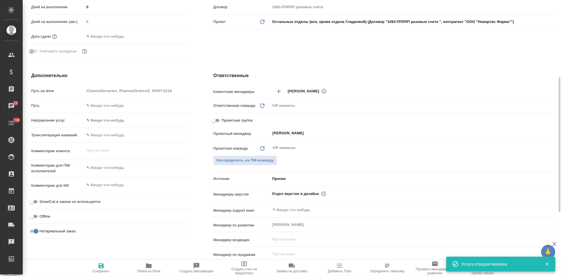
click at [32, 230] on input "Нотариальный заказ" at bounding box center [36, 231] width 20 height 7
checkbox input "false"
type textarea "x"
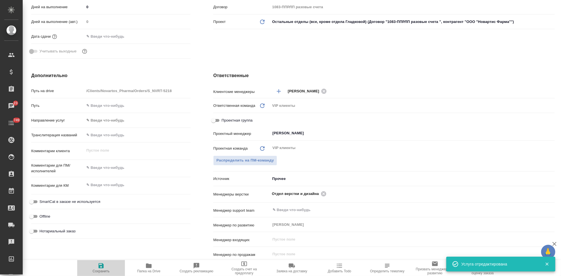
click at [104, 270] on span "Сохранить" at bounding box center [101, 272] width 17 height 4
type textarea "x"
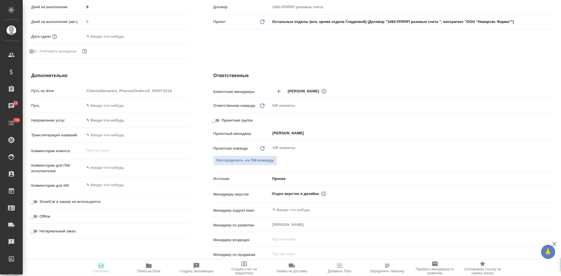
type textarea "x"
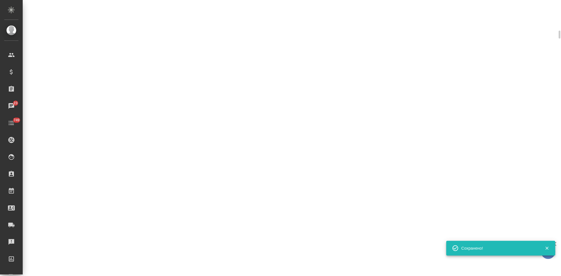
select select "RU"
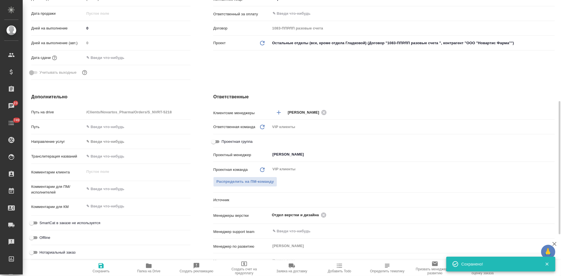
type textarea "x"
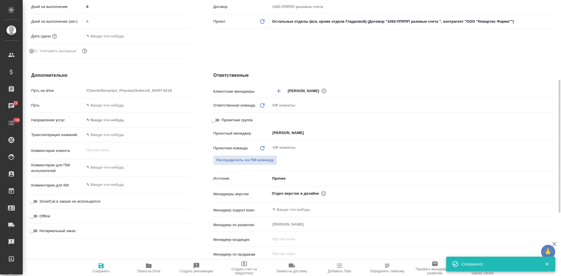
type textarea "x"
click at [98, 171] on textarea at bounding box center [137, 168] width 106 height 10
type textarea "x"
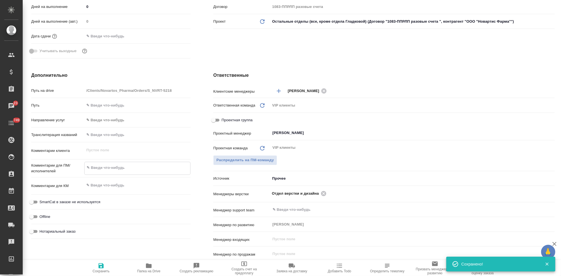
type textarea "п"
type textarea "x"
type textarea "пер"
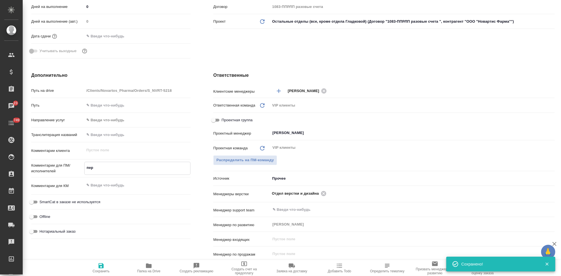
type textarea "x"
type textarea "пере"
type textarea "x"
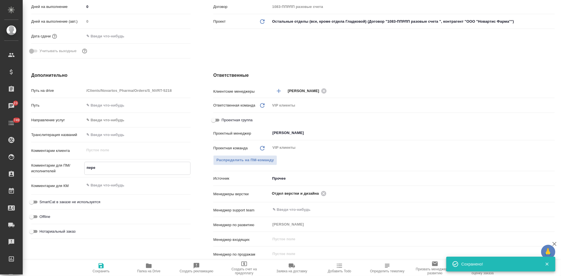
type textarea "x"
type textarea "перево"
type textarea "x"
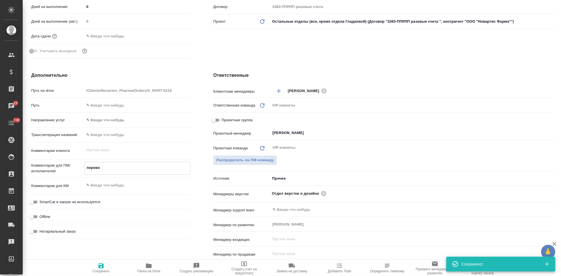
type textarea "x"
type textarea "перевод"
type textarea "x"
type textarea "перевод"
type textarea "x"
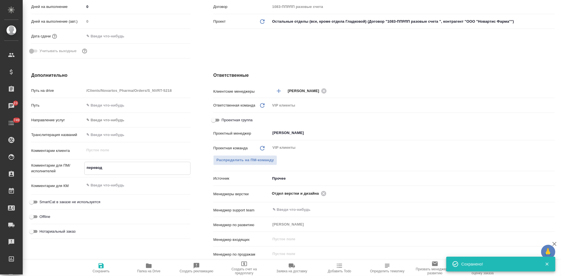
type textarea "x"
type textarea "перевод и"
type textarea "x"
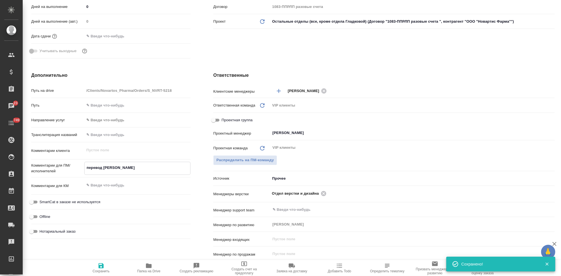
type textarea "перевод и"
type textarea "x"
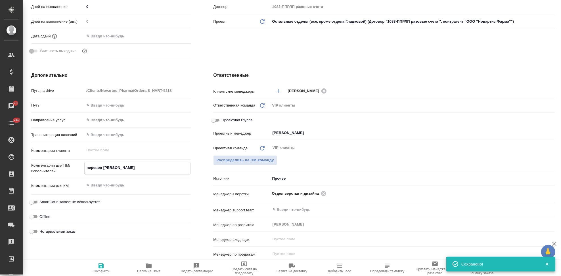
type textarea "перевод и с"
type textarea "x"
type textarea "перевод и сер"
type textarea "x"
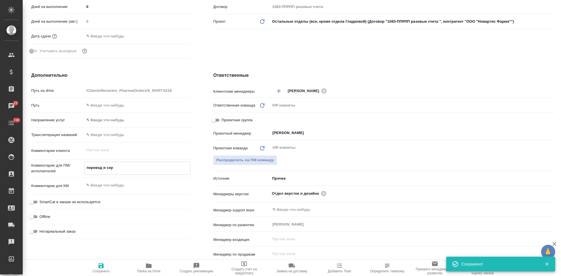
type textarea "x"
type textarea "перевод и серт"
type textarea "x"
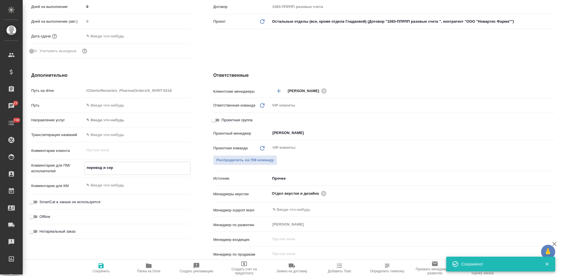
type textarea "x"
type textarea "перевод и сертиф"
type textarea "x"
type textarea "перевод и сертифи"
type textarea "x"
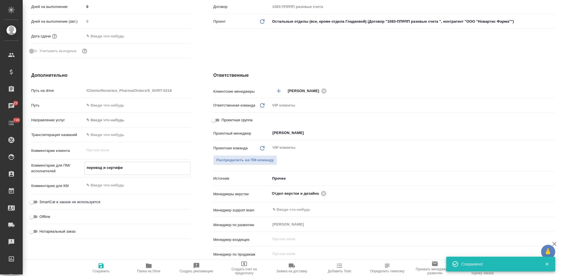
type textarea "x"
type textarea "перевод и сертифик"
type textarea "x"
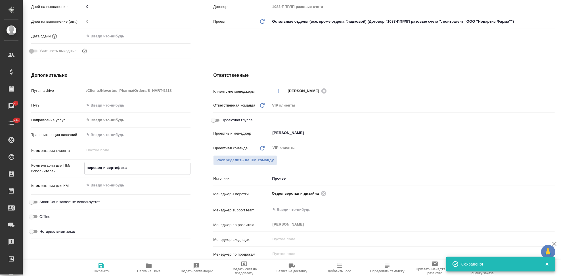
type textarea "перевод и сертификат"
type textarea "x"
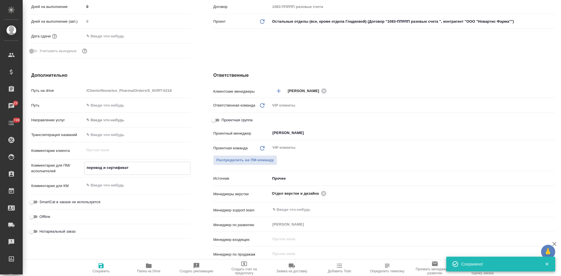
type textarea "перевод и сертификат"
type textarea "x"
type textarea "перевод и сертификат по"
type textarea "x"
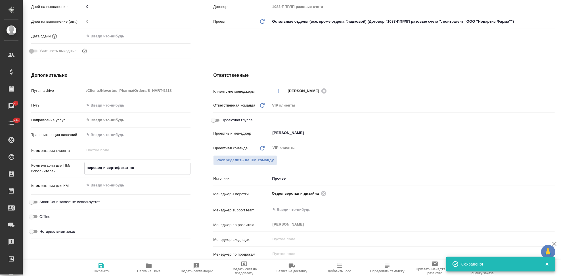
type textarea "x"
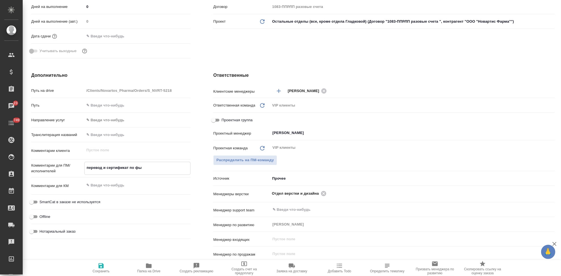
type textarea "перевод и сертификат по фыо"
type textarea "x"
type textarea "перевод и сертификат по ф"
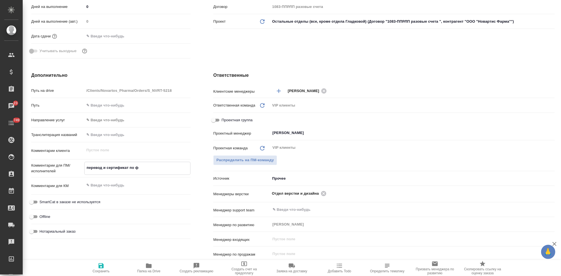
type textarea "x"
type textarea "перевод и сертификат по фо"
type textarea "x"
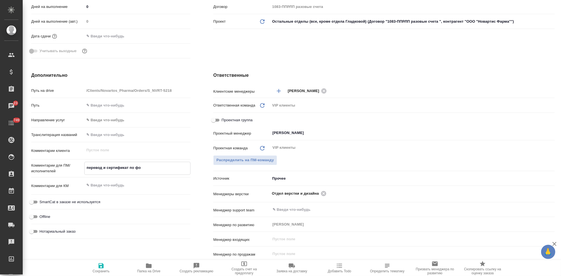
type textarea "x"
type textarea "перевод и сертификат по фор"
type textarea "x"
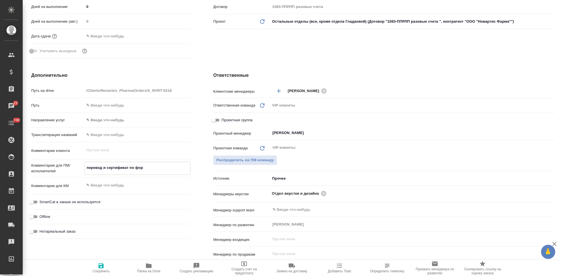
type textarea "x"
type textarea "перевод и сертификат по форм"
type textarea "x"
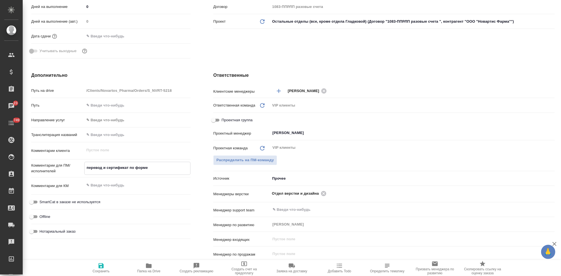
type textarea "перевод и сертификат по форме"
type textarea "x"
click at [102, 265] on icon "button" at bounding box center [100, 266] width 5 height 5
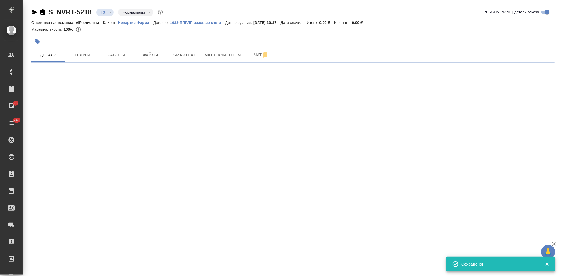
scroll to position [0, 0]
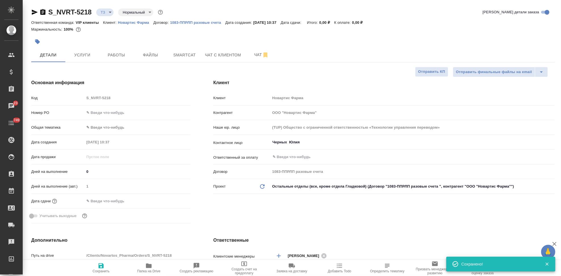
click at [148, 270] on span "Папка на Drive" at bounding box center [148, 272] width 23 height 4
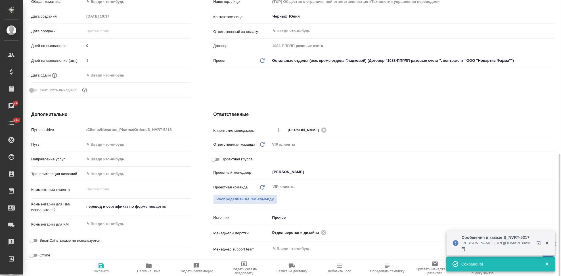
scroll to position [189, 0]
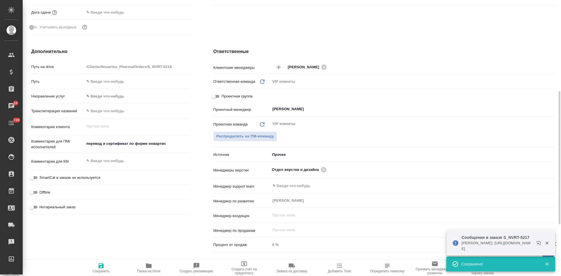
click at [110, 160] on textarea at bounding box center [137, 161] width 106 height 10
click at [159, 151] on div "Комментарии для ПМ/исполнителей перевод и сертификат по форме новартис x" at bounding box center [110, 146] width 159 height 17
click at [161, 148] on textarea "перевод и сертификат по форме новартис" at bounding box center [137, 144] width 106 height 10
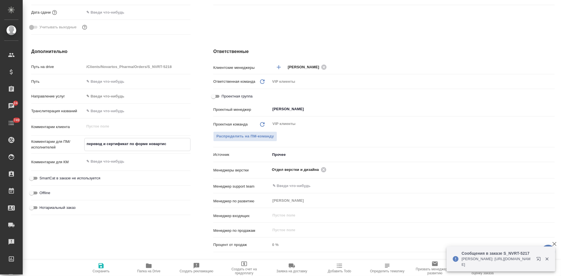
click at [179, 143] on textarea "перевод и сертификат по форме новартис" at bounding box center [138, 144] width 106 height 10
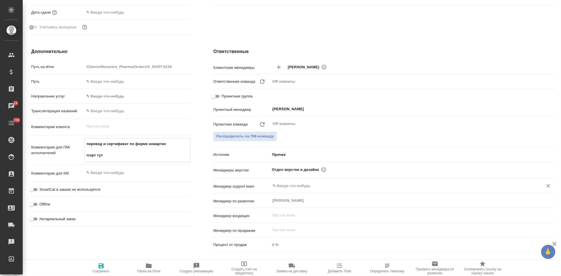
paste textarea "https://drive.awatera.com/apps/files/files?dir=/Shares/Novartos_Pharma/Orders/S…"
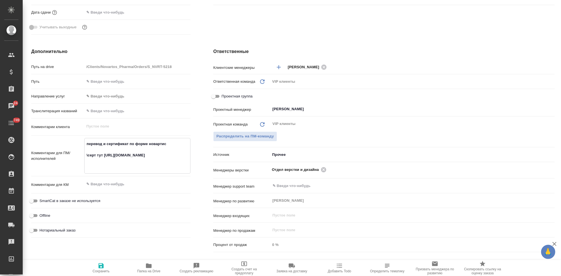
click at [87, 156] on textarea "перевод и сертификат по форме новартис \серт тут https://drive.awatera.com/apps…" at bounding box center [138, 155] width 106 height 32
click at [102, 266] on icon "button" at bounding box center [100, 266] width 5 height 5
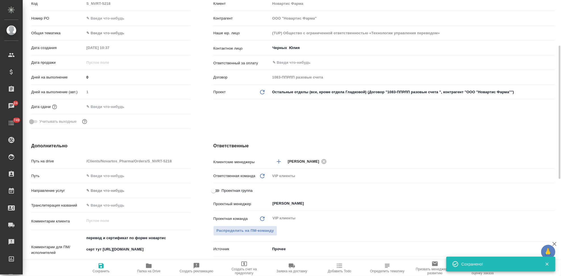
scroll to position [0, 0]
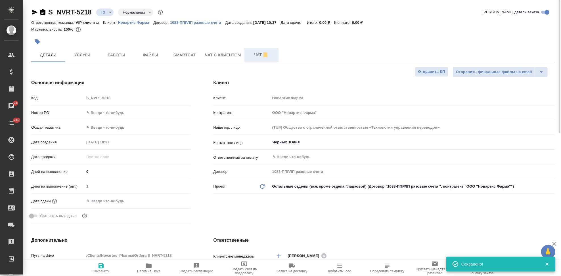
click at [249, 58] on span "Чат" at bounding box center [261, 54] width 27 height 7
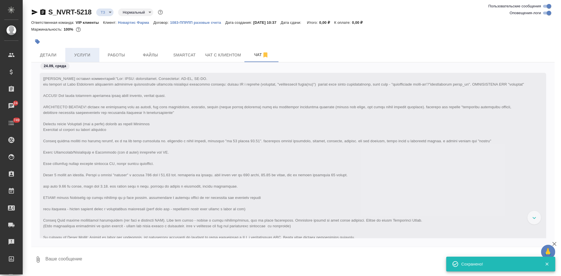
click at [87, 58] on span "Услуги" at bounding box center [82, 55] width 27 height 7
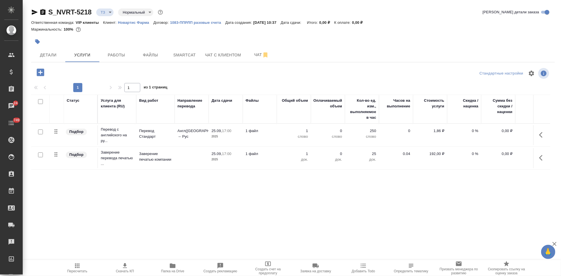
click at [43, 72] on icon "button" at bounding box center [40, 72] width 7 height 7
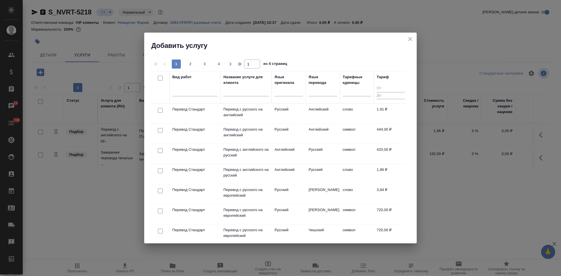
click at [245, 94] on input "text" at bounding box center [245, 92] width 45 height 7
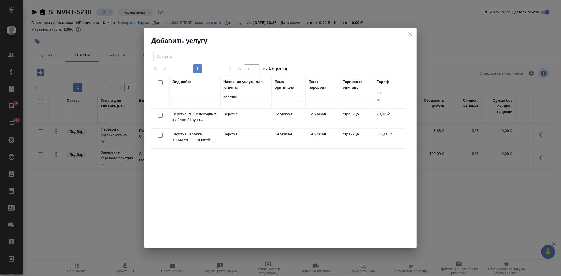
click at [296, 132] on td "Не указан" at bounding box center [289, 139] width 34 height 20
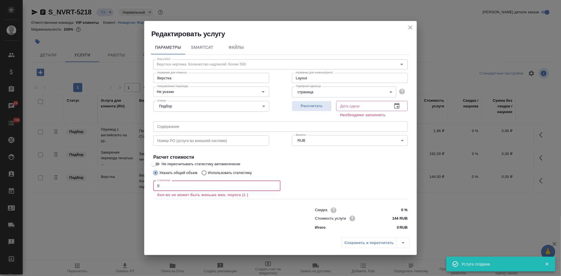
click at [191, 185] on input "0" at bounding box center [216, 186] width 127 height 10
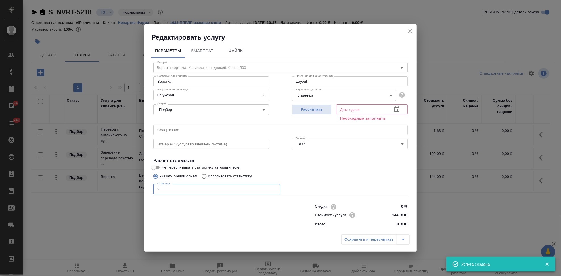
click at [396, 110] on icon "button" at bounding box center [396, 109] width 7 height 7
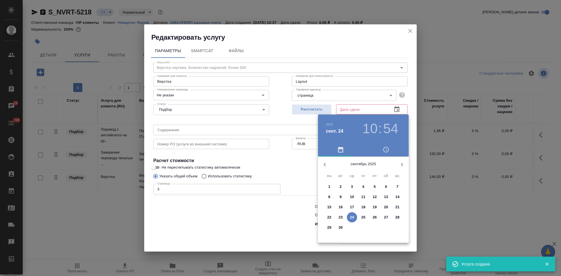
click at [365, 218] on p "25" at bounding box center [363, 218] width 4 height 6
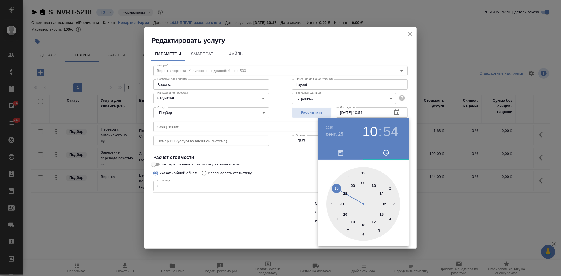
click at [373, 222] on div at bounding box center [363, 204] width 74 height 74
click at [362, 171] on div at bounding box center [363, 204] width 74 height 74
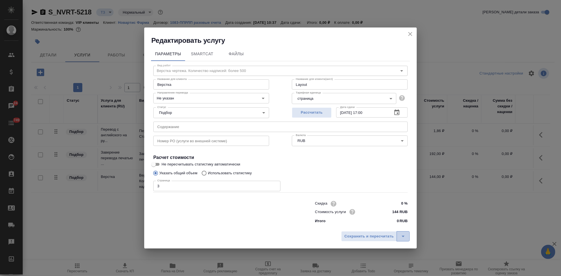
click at [404, 237] on icon "split button" at bounding box center [403, 236] width 7 height 7
click at [380, 223] on li "Сохранить" at bounding box center [376, 224] width 68 height 9
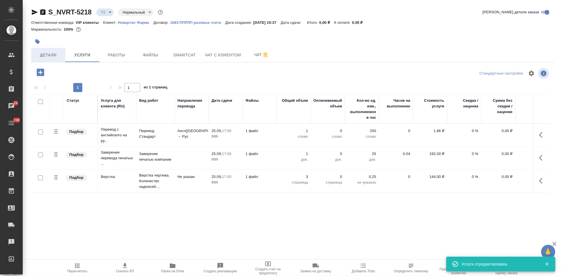
click at [51, 55] on span "Детали" at bounding box center [48, 55] width 27 height 7
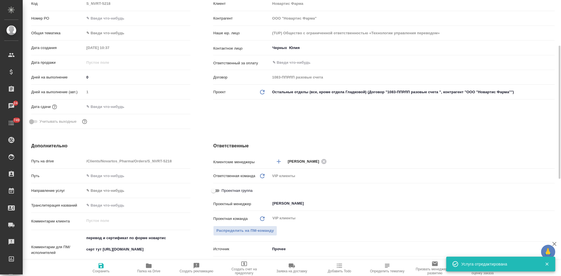
scroll to position [189, 0]
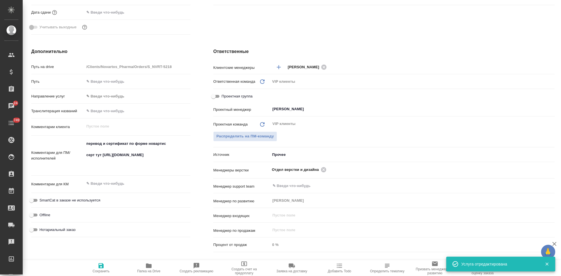
click at [87, 143] on textarea "перевод и сертификат по форме новартис серт тут https://drive.awatera.com/apps/…" at bounding box center [137, 155] width 106 height 32
click at [85, 143] on textarea "перевод и сертификат по форме новартис серт тут https://drive.awatera.com/apps/…" at bounding box center [138, 155] width 106 height 32
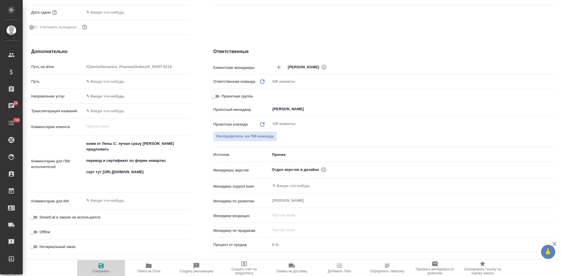
click at [101, 265] on icon "button" at bounding box center [101, 266] width 7 height 7
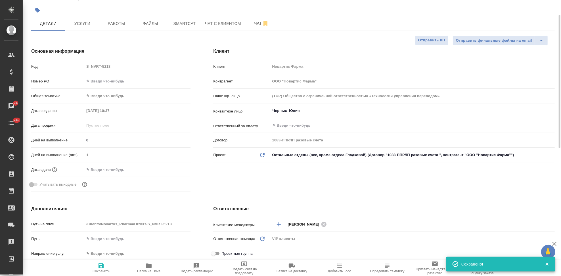
scroll to position [0, 0]
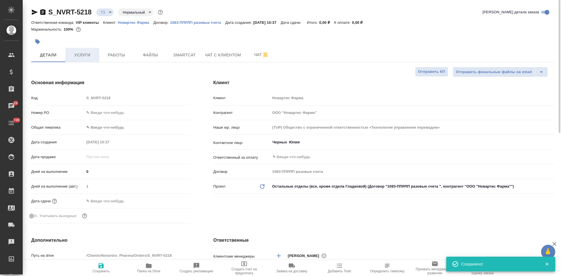
click at [89, 56] on span "Услуги" at bounding box center [82, 55] width 27 height 7
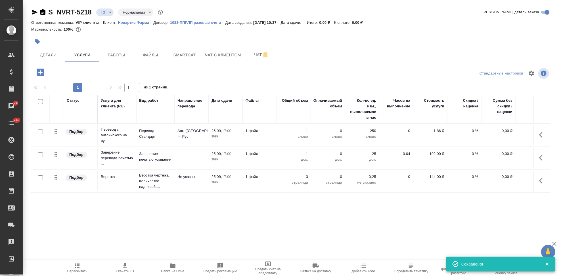
click at [539, 136] on icon "button" at bounding box center [540, 135] width 3 height 6
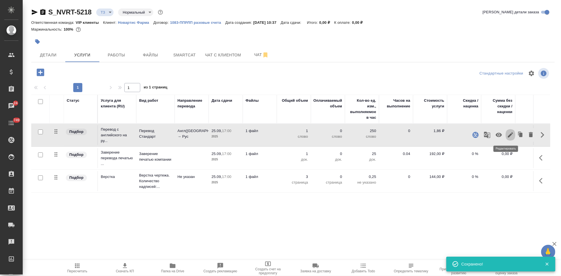
click at [507, 138] on icon "button" at bounding box center [510, 135] width 7 height 7
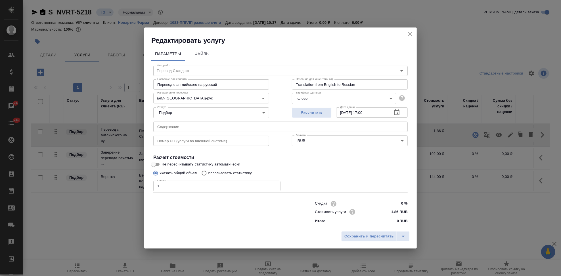
click at [206, 174] on input "Использовать статистику" at bounding box center [203, 173] width 9 height 11
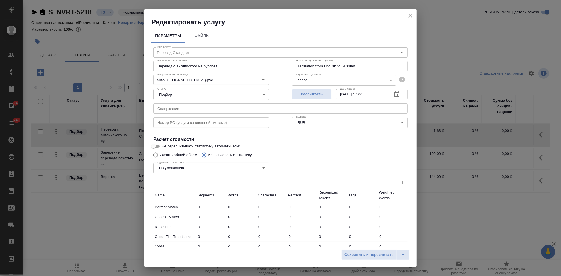
click at [397, 179] on icon at bounding box center [400, 181] width 7 height 7
click at [0, 0] on input "file" at bounding box center [0, 0] width 0 height 0
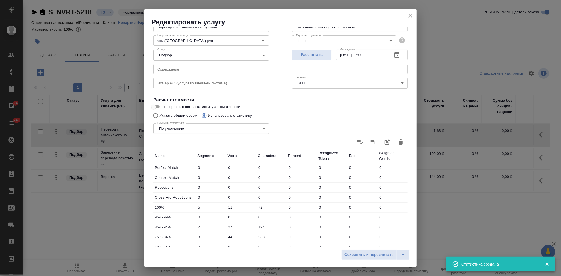
scroll to position [110, 0]
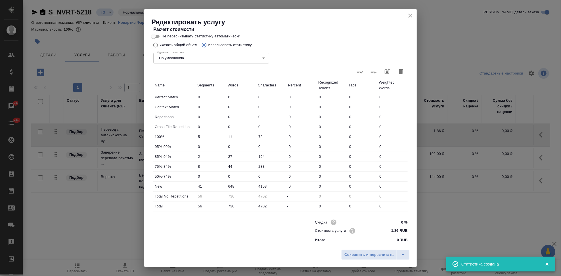
click at [231, 185] on input "648" at bounding box center [241, 186] width 30 height 8
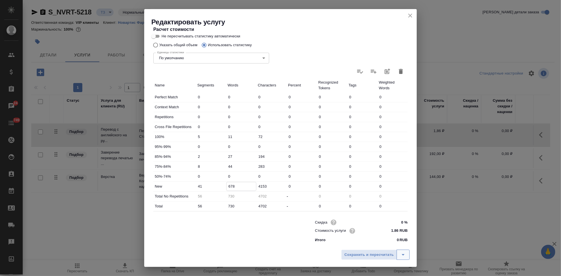
click at [402, 257] on icon "split button" at bounding box center [403, 255] width 7 height 7
click at [371, 245] on li "Сохранить" at bounding box center [376, 243] width 68 height 9
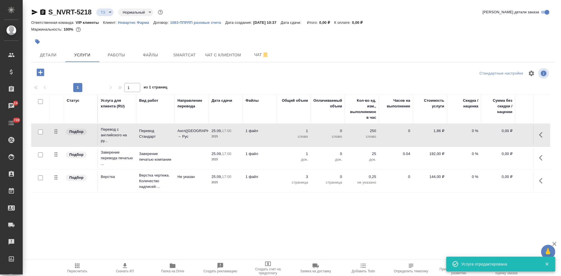
click at [82, 268] on span "Пересчитать" at bounding box center [77, 268] width 41 height 11
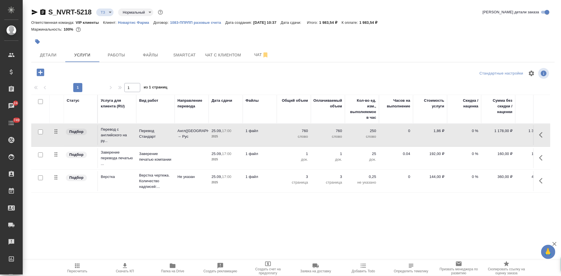
click at [85, 268] on span "Пересчитать" at bounding box center [77, 268] width 41 height 11
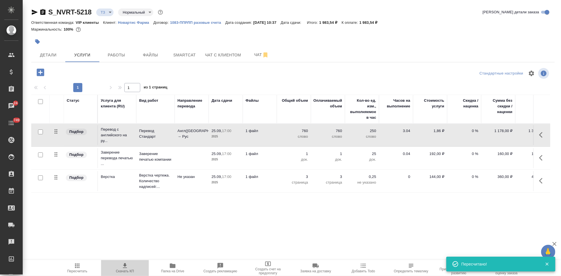
click at [128, 269] on icon "button" at bounding box center [124, 266] width 7 height 7
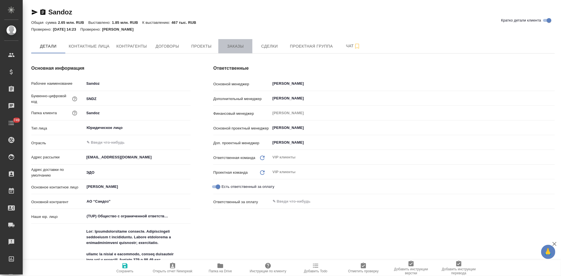
click at [232, 51] on button "Заказы" at bounding box center [235, 46] width 34 height 14
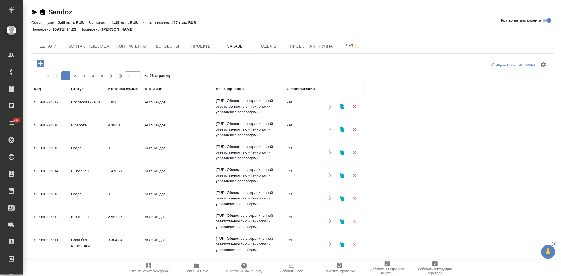
click at [94, 154] on td "Создан" at bounding box center [86, 153] width 37 height 20
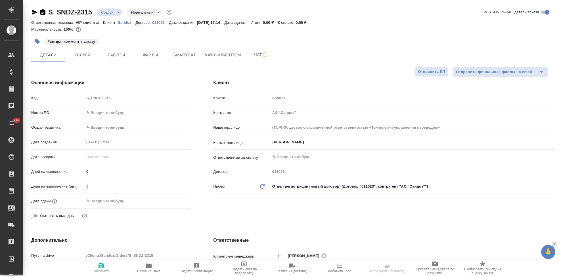
select select "RU"
click at [381, 38] on div "#см доп коммент к заказу" at bounding box center [292, 41] width 523 height 12
click at [93, 54] on span "Услуги" at bounding box center [82, 55] width 27 height 7
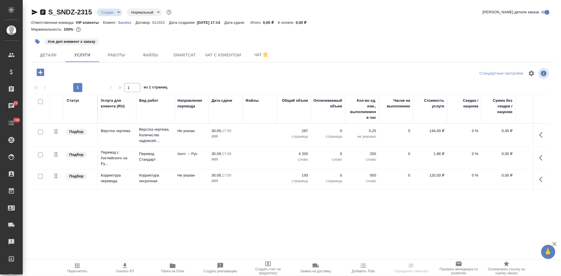
click at [37, 74] on icon "button" at bounding box center [40, 72] width 7 height 7
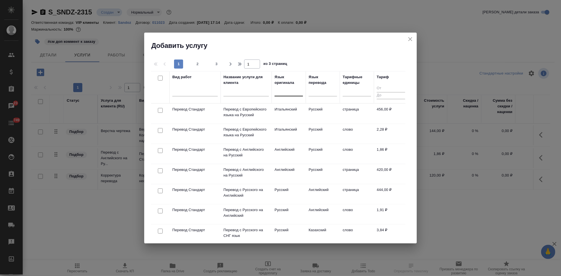
click at [284, 94] on div at bounding box center [288, 91] width 28 height 8
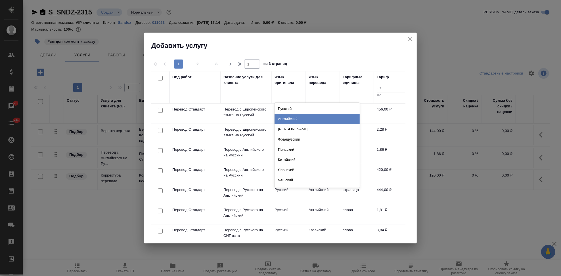
click at [288, 120] on div "Английский" at bounding box center [316, 119] width 85 height 10
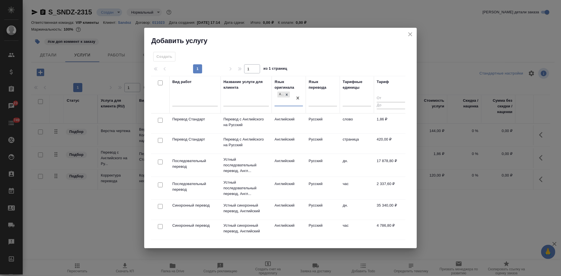
click at [313, 127] on td "Русский" at bounding box center [323, 124] width 34 height 20
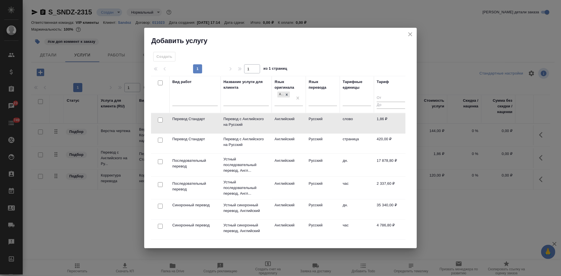
click at [313, 127] on td "Русский" at bounding box center [323, 124] width 34 height 20
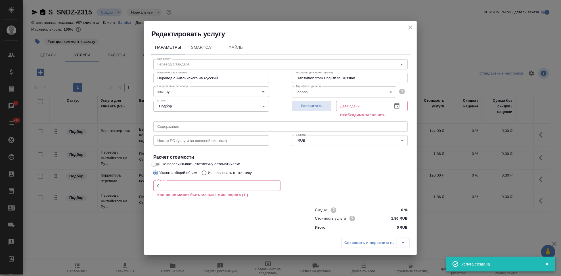
click at [174, 188] on input "0" at bounding box center [216, 186] width 127 height 10
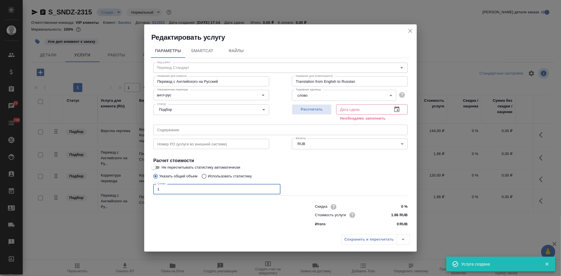
type input "1"
click at [394, 111] on icon "button" at bounding box center [396, 109] width 7 height 7
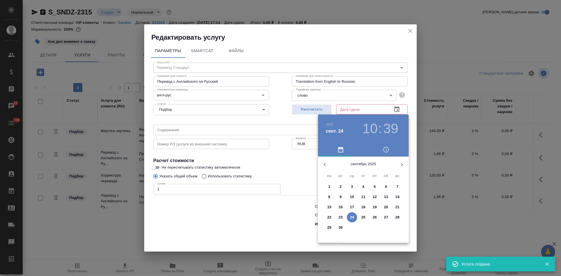
click at [340, 228] on p "30" at bounding box center [341, 228] width 4 height 6
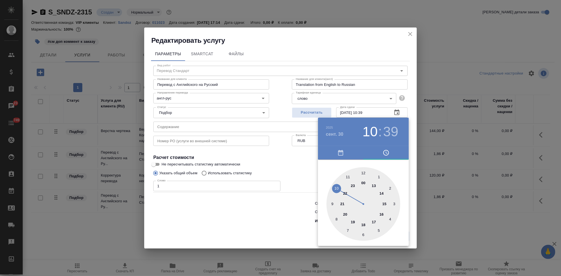
click at [374, 223] on div at bounding box center [363, 204] width 74 height 74
click at [364, 176] on div at bounding box center [363, 204] width 74 height 74
type input "[DATE] 17:00"
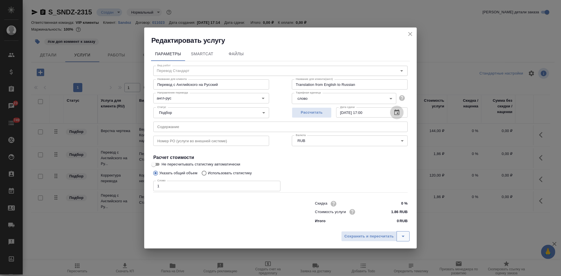
click at [406, 239] on icon "split button" at bounding box center [403, 236] width 7 height 7
click at [369, 226] on li "Сохранить" at bounding box center [376, 224] width 68 height 9
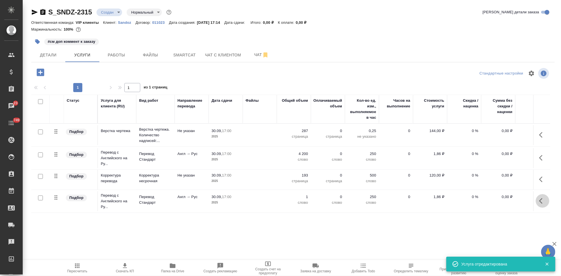
click at [539, 202] on icon "button" at bounding box center [540, 201] width 3 height 6
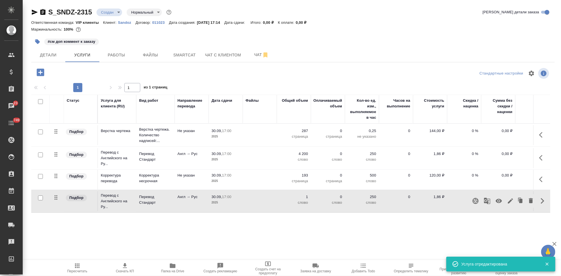
click at [507, 200] on icon "button" at bounding box center [510, 201] width 7 height 7
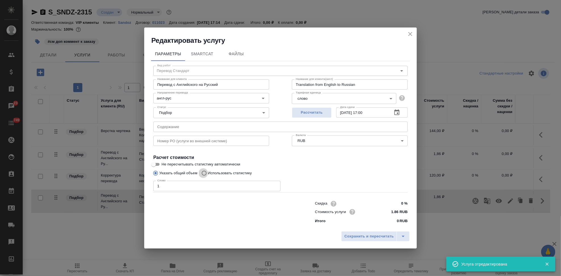
click at [201, 173] on input "Использовать статистику" at bounding box center [203, 173] width 9 height 11
radio input "true"
radio input "false"
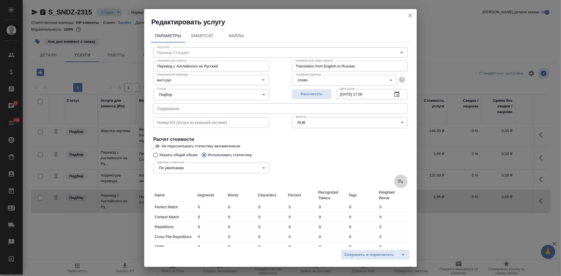
click at [397, 182] on icon at bounding box center [400, 181] width 7 height 7
click at [0, 0] on input "file" at bounding box center [0, 0] width 0 height 0
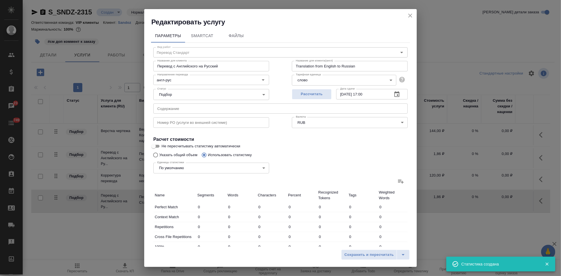
type input "662"
type input "1440"
type input "7442"
type input "2430"
type input "8069"
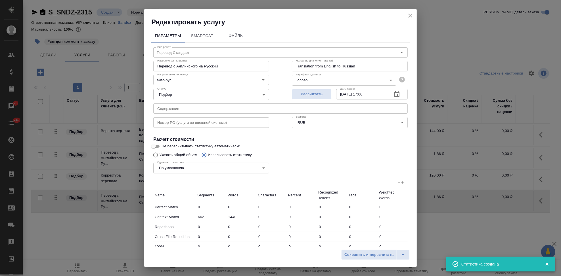
type input "56099"
type input "58"
type input "189"
type input "1420"
type input "2596"
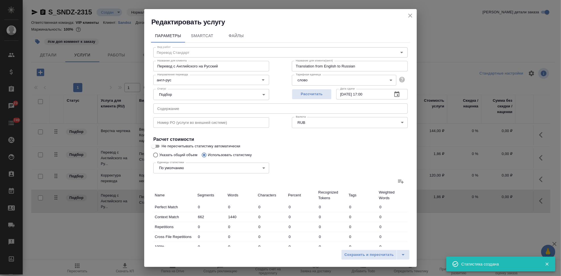
type input "5416"
type input "31084"
type input "452"
type input "1577"
type input "9261"
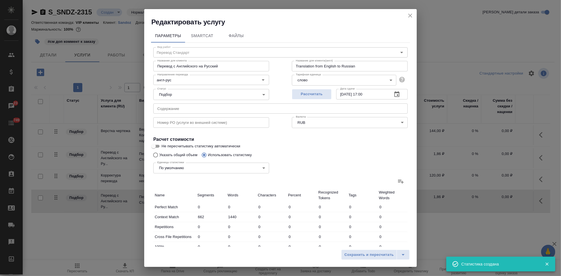
type input "88"
type input "630"
type input "4254"
type input "229"
type input "1183"
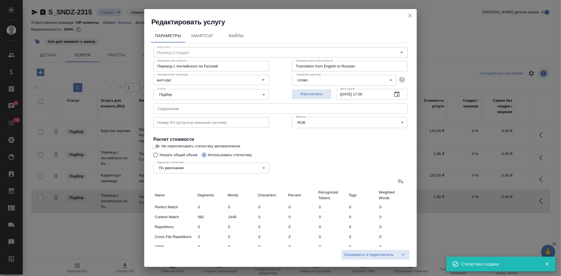
type input "7262"
type input "1803"
type input "15548"
type input "103044"
type input "5830"
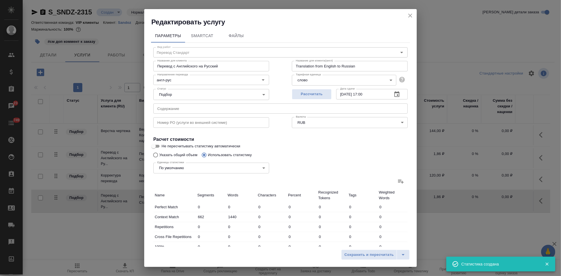
type input "25794"
type input "162347"
type input "8318"
type input "34052"
type input "219866"
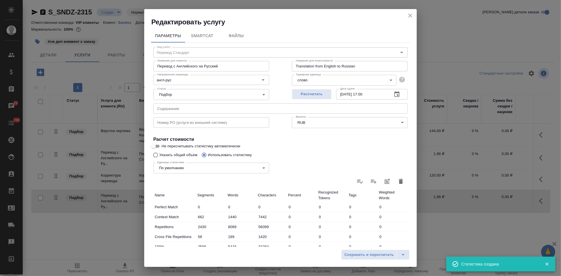
scroll to position [110, 0]
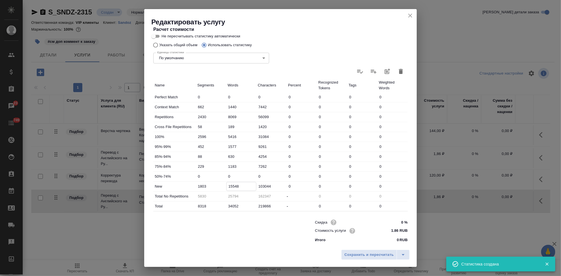
click at [238, 186] on input "15548" at bounding box center [241, 186] width 30 height 8
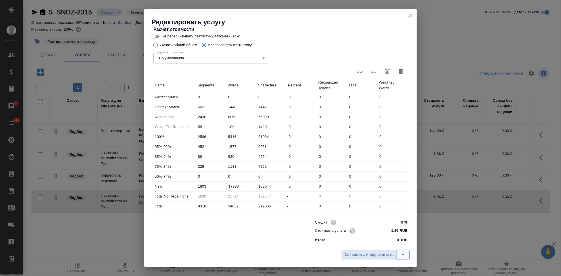
type input "17880"
click at [402, 257] on icon "split button" at bounding box center [403, 255] width 7 height 7
click at [369, 240] on li "Сохранить" at bounding box center [376, 243] width 68 height 9
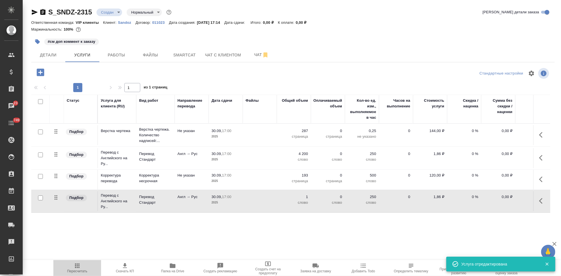
click at [74, 266] on icon "button" at bounding box center [77, 266] width 7 height 7
click at [123, 271] on span "Скачать КП" at bounding box center [125, 272] width 18 height 4
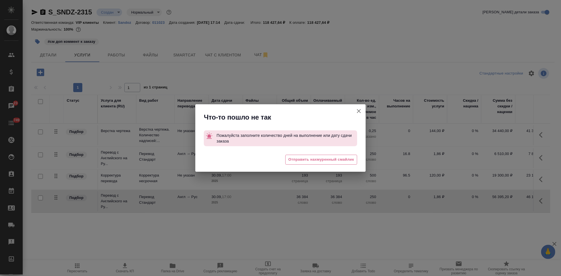
click at [358, 112] on icon "button" at bounding box center [359, 111] width 4 height 4
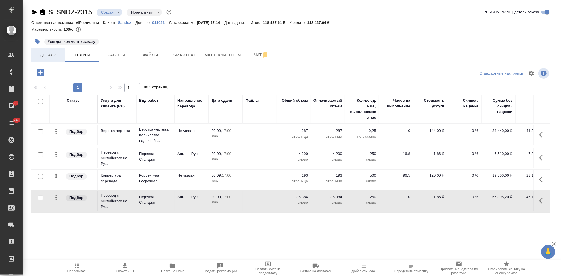
click at [55, 53] on span "Детали" at bounding box center [48, 55] width 27 height 7
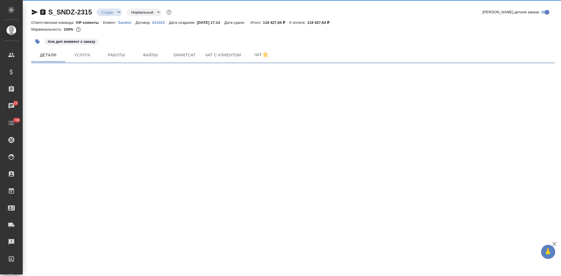
select select "RU"
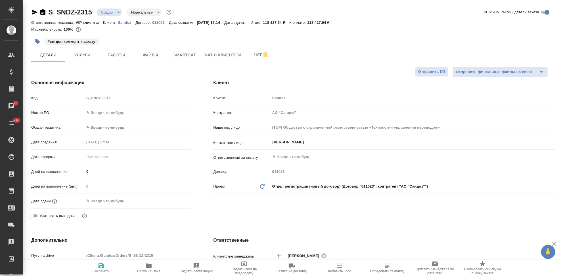
type textarea "x"
click at [98, 170] on input "0" at bounding box center [138, 172] width 106 height 8
type textarea "x"
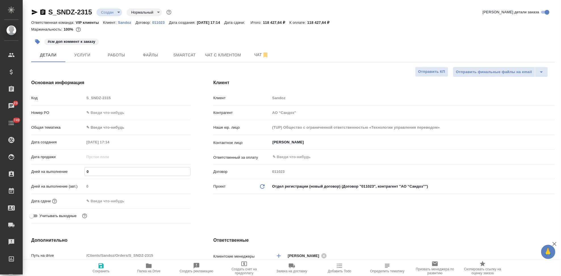
type textarea "x"
type input "3"
type textarea "x"
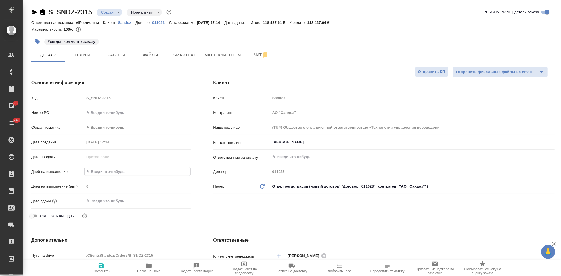
type textarea "x"
type input "30"
type textarea "x"
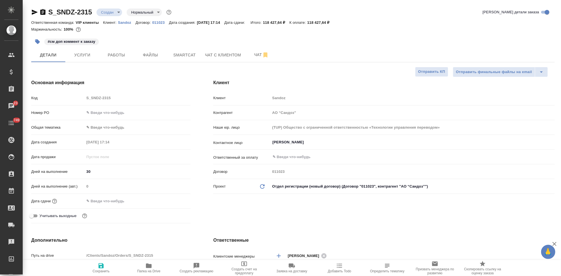
click at [230, 216] on div "Клиент Клиент Sandoz Контрагент АО “Сандоз” Наше юр. лицо (TUP) Общество с огра…" at bounding box center [384, 152] width 364 height 169
click at [93, 171] on input "30" at bounding box center [137, 172] width 106 height 8
type input "3"
type textarea "x"
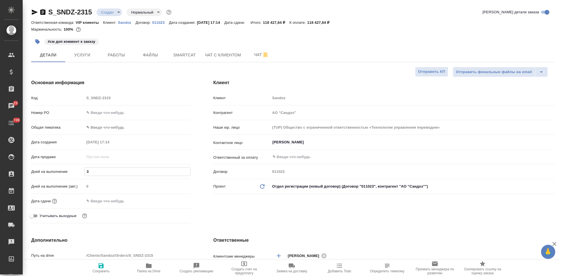
type textarea "x"
type input "0"
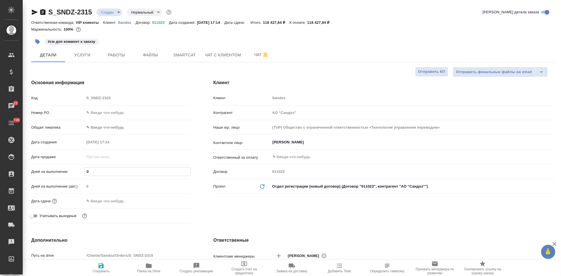
type textarea "x"
type input "0"
click at [113, 205] on input "text" at bounding box center [109, 201] width 50 height 8
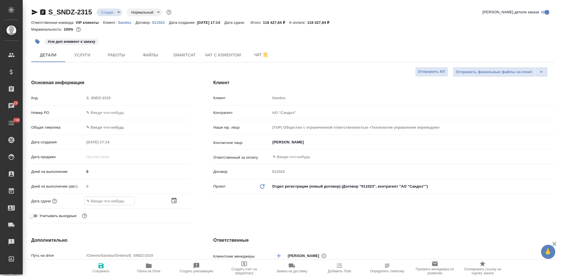
click at [173, 200] on icon "button" at bounding box center [174, 201] width 7 height 7
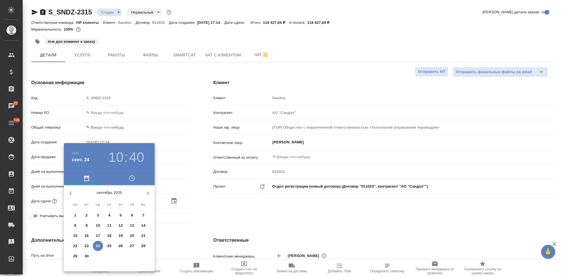
click at [86, 255] on p "30" at bounding box center [87, 257] width 4 height 6
type input "30.09.2025 10:40"
type textarea "x"
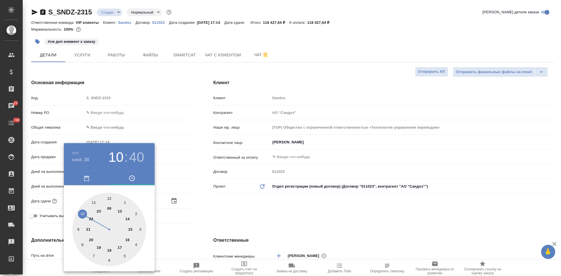
click at [121, 249] on div at bounding box center [109, 230] width 74 height 74
type input "30.09.2025 17:40"
type textarea "x"
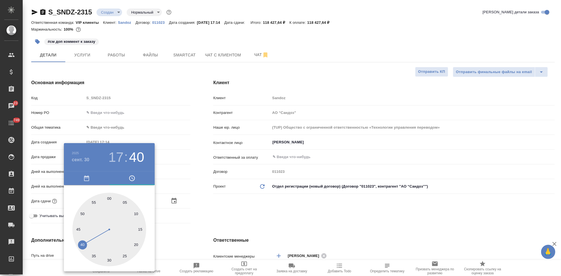
click at [109, 199] on div at bounding box center [109, 230] width 74 height 74
type input "30.09.2025 17:00"
type textarea "x"
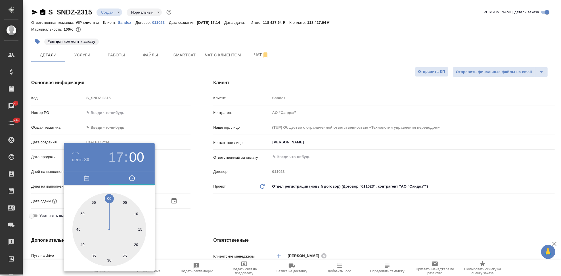
type textarea "x"
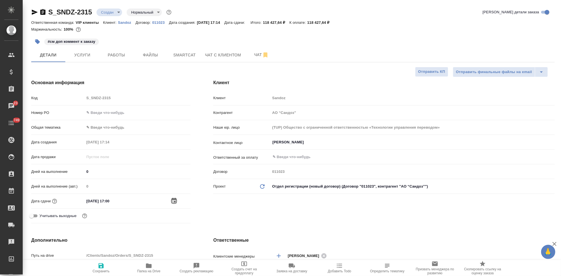
click at [104, 265] on icon "button" at bounding box center [101, 266] width 7 height 7
type textarea "x"
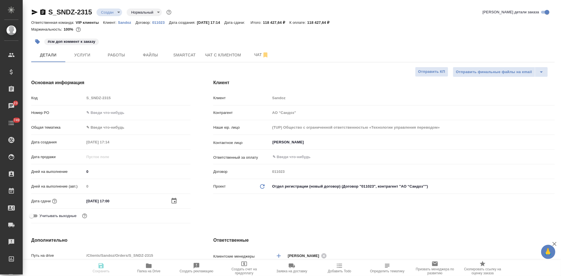
type textarea "x"
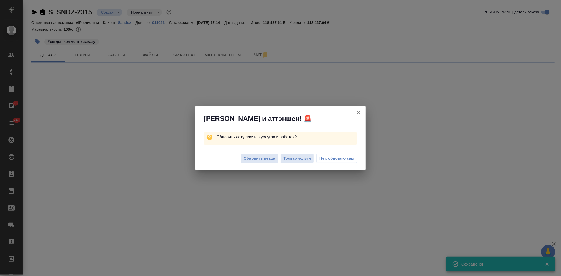
select select "RU"
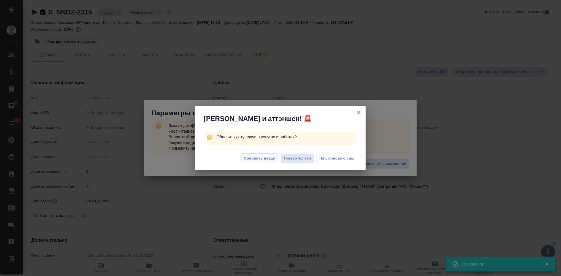
type textarea "x"
click at [256, 159] on span "Обновить везде" at bounding box center [259, 159] width 31 height 7
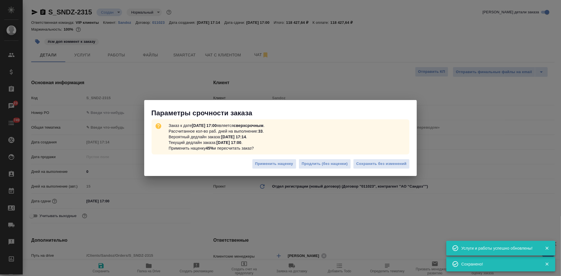
type textarea "x"
click at [376, 164] on span "Сохранить без изменений" at bounding box center [381, 164] width 50 height 7
type textarea "x"
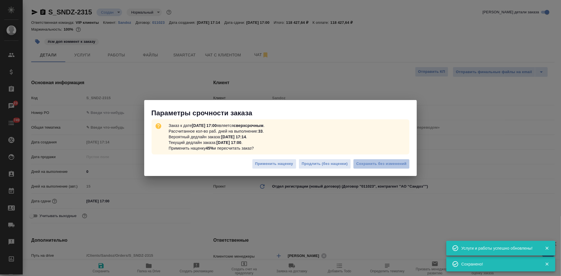
type textarea "x"
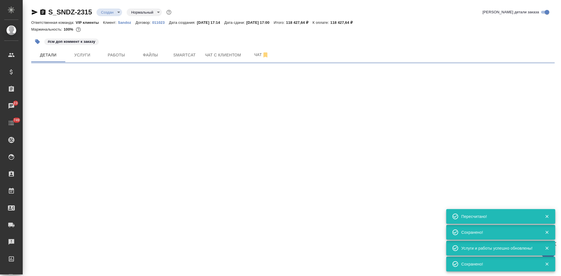
type input "urgent"
select select "RU"
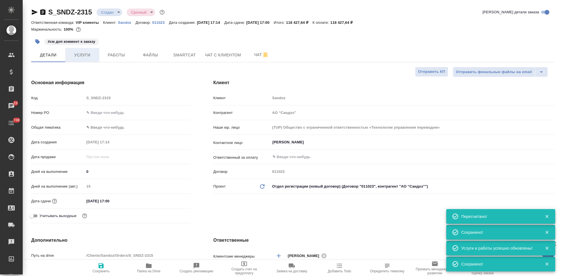
type textarea "x"
click at [90, 50] on button "Услуги" at bounding box center [82, 55] width 34 height 14
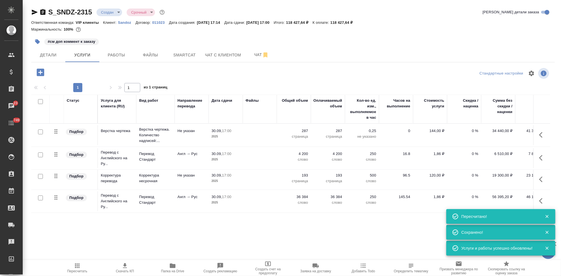
click at [73, 271] on span "Пересчитать" at bounding box center [77, 272] width 20 height 4
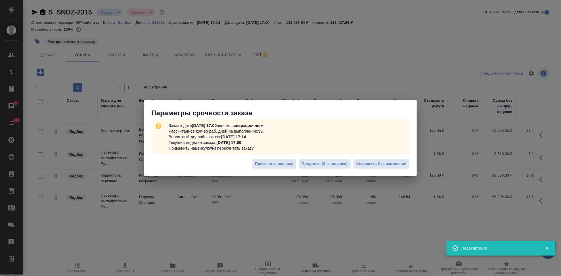
click at [369, 170] on div "Применить наценку Продлить (без наценки) Сохранить без изменений" at bounding box center [280, 166] width 272 height 20
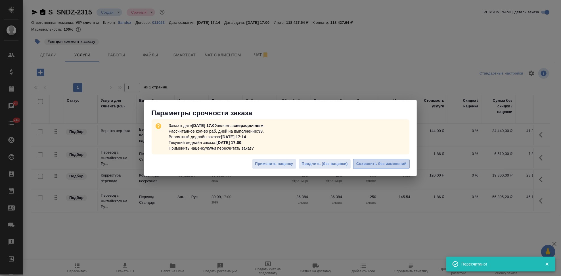
click at [370, 167] on span "Сохранить без изменений" at bounding box center [381, 164] width 50 height 7
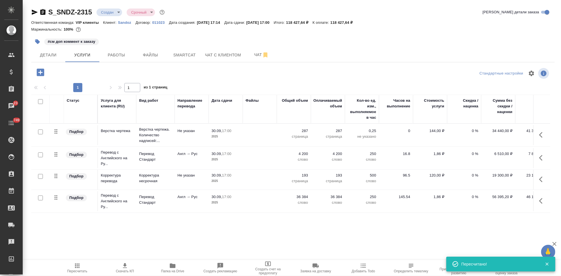
click at [129, 270] on span "Скачать КП" at bounding box center [125, 272] width 18 height 4
click at [256, 53] on span "Чат" at bounding box center [261, 54] width 27 height 7
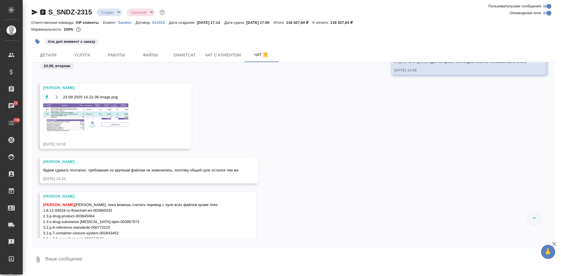
scroll to position [5316, 0]
click at [100, 125] on img at bounding box center [85, 117] width 85 height 28
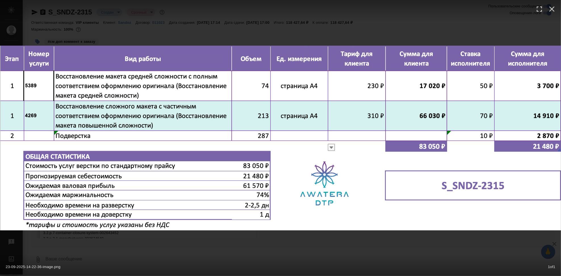
click at [316, 237] on div "23-09-2025-14-22-36-image.png 1 of 1" at bounding box center [280, 138] width 561 height 276
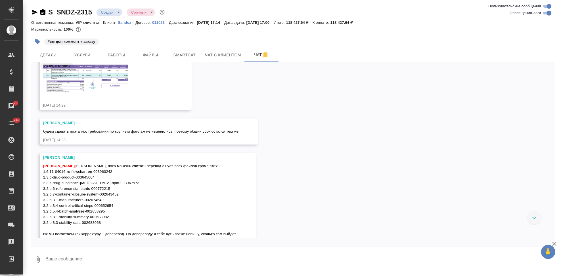
scroll to position [5379, 0]
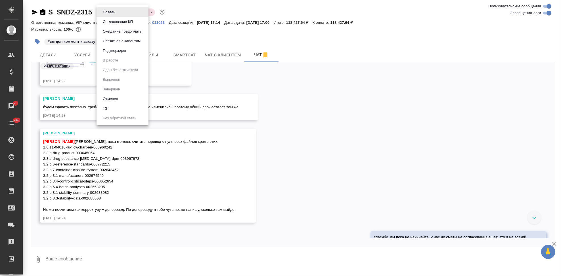
click at [118, 14] on body "🙏 .cls-1 fill:#fff; AWATERA Kabargina Anna Клиенты Спецификации Заказы 23 Чаты …" at bounding box center [280, 138] width 561 height 276
click at [118, 23] on button "Согласование КП" at bounding box center [117, 22] width 33 height 6
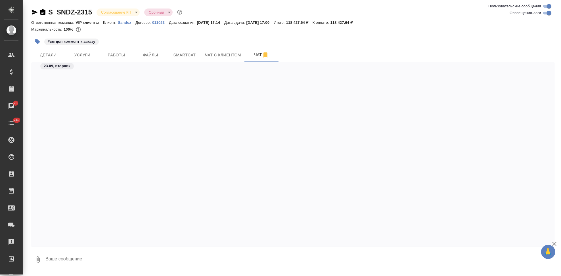
scroll to position [6582, 0]
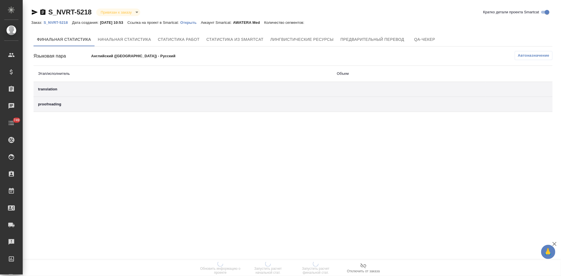
click at [196, 23] on p "Открыть" at bounding box center [190, 22] width 20 height 4
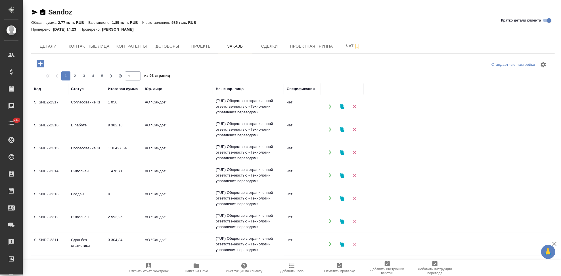
click at [81, 153] on td "Согласование КП" at bounding box center [86, 153] width 37 height 20
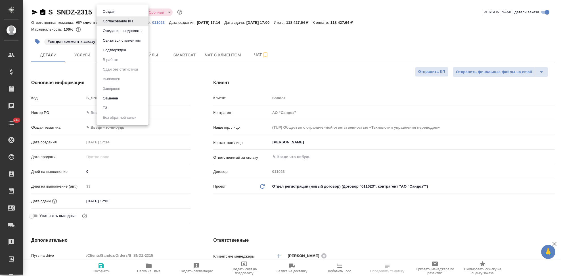
select select "RU"
click at [116, 51] on button "Подтвержден" at bounding box center [114, 50] width 27 height 6
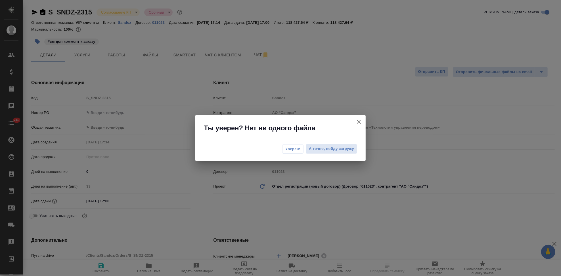
click at [289, 148] on span "Уверен!" at bounding box center [292, 149] width 15 height 6
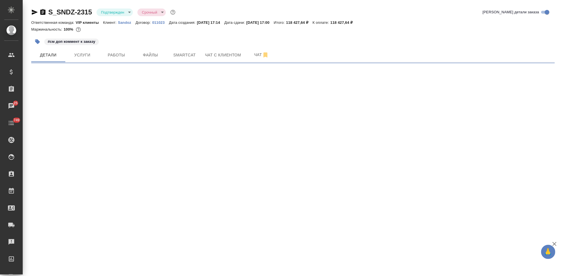
select select "RU"
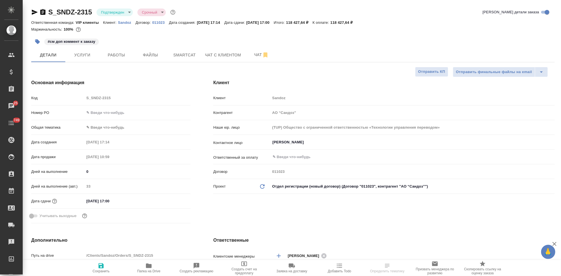
type textarea "x"
click at [257, 61] on button "Чат" at bounding box center [261, 55] width 34 height 14
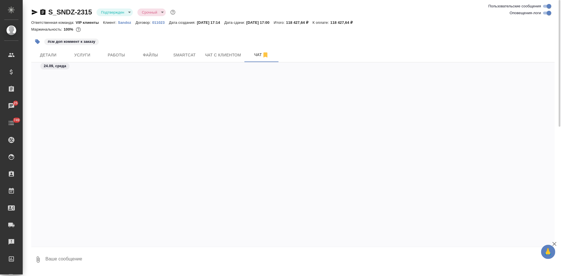
scroll to position [8046, 0]
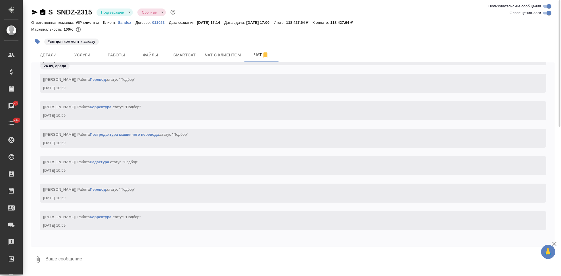
click at [133, 257] on textarea at bounding box center [300, 259] width 510 height 19
type textarea """
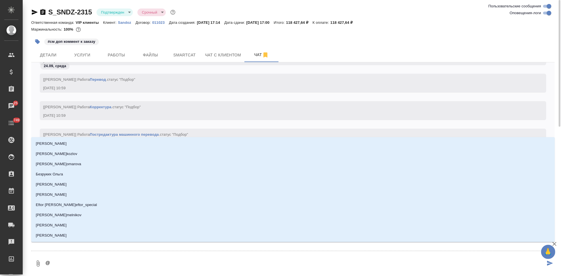
type textarea "@г"
type input "г"
type textarea "@го"
type input "го"
type textarea "@гор"
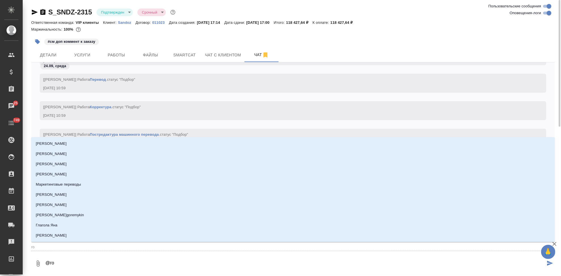
type input "гор"
type textarea "@горш"
type input "горш"
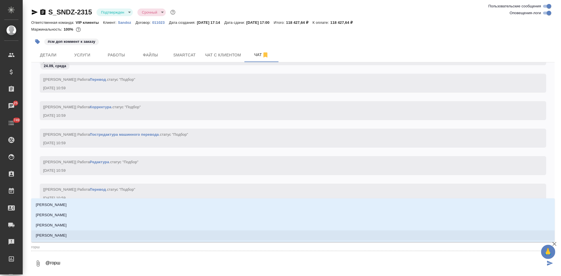
click at [83, 234] on li "Горшкова Валентина" at bounding box center [292, 236] width 523 height 10
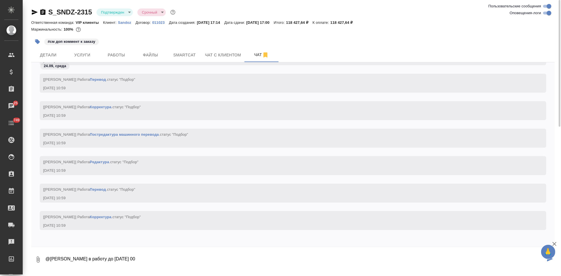
type textarea "@Горшкова Валентина в работу до 30 сентября 17 00"
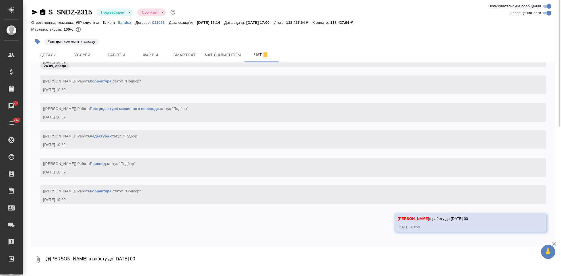
scroll to position [7563, 0]
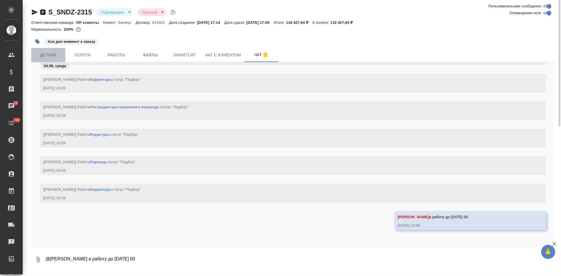
click at [58, 54] on span "Детали" at bounding box center [48, 55] width 27 height 7
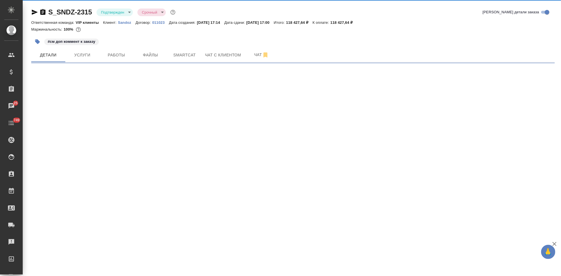
select select "RU"
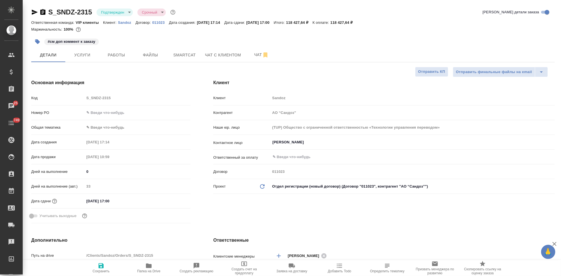
type textarea "x"
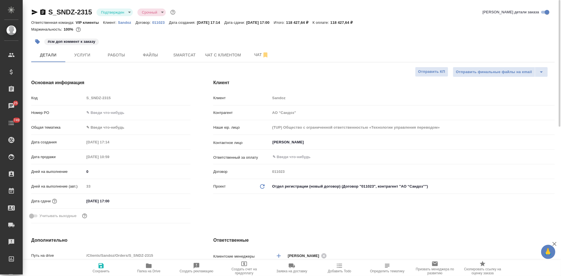
type textarea "x"
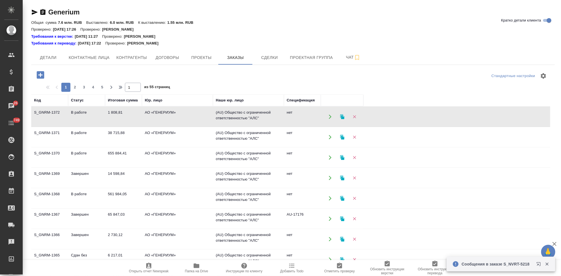
click at [42, 73] on icon "button" at bounding box center [40, 74] width 7 height 7
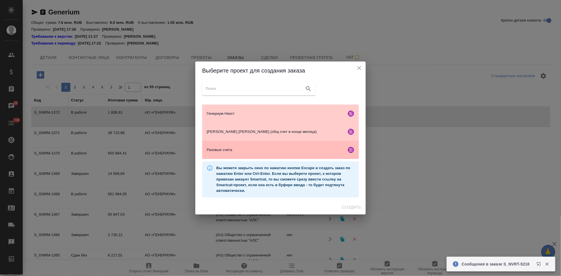
click at [234, 148] on span "Разовые счета" at bounding box center [275, 150] width 137 height 6
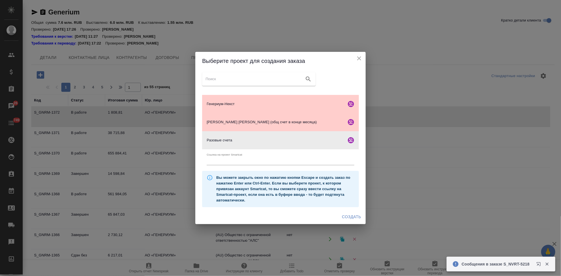
click at [350, 219] on span "Создать" at bounding box center [351, 217] width 19 height 7
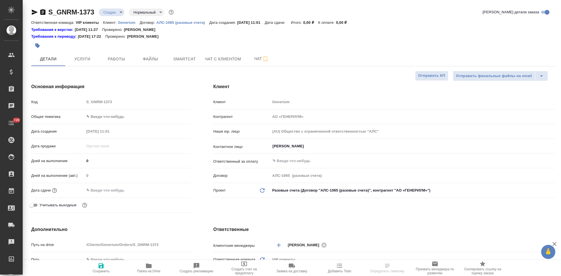
select select "RU"
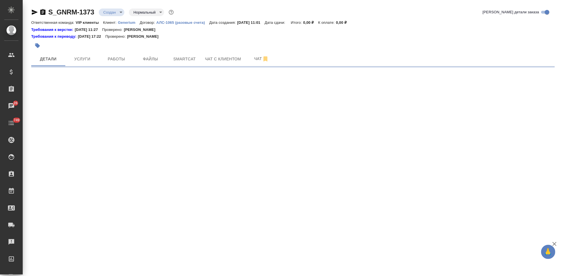
select select "RU"
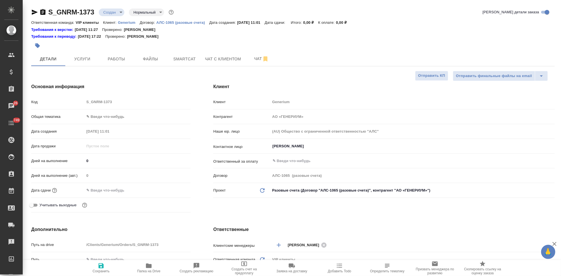
type textarea "x"
click at [253, 211] on div "Клиент Клиент Generium Контрагент АО «ГЕНЕРИУМ» Наше юр. лицо (AU) Общество с о…" at bounding box center [384, 149] width 364 height 154
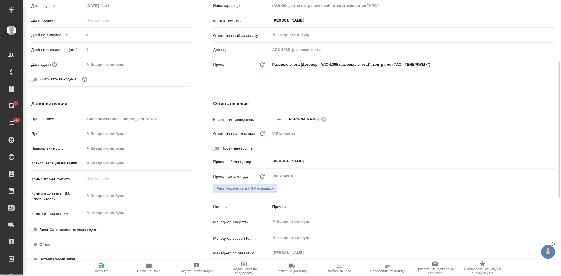
type textarea "x"
click at [114, 213] on textarea at bounding box center [137, 214] width 106 height 10
paste textarea "Нотариально заверенный перевод_Элизария, [PERSON_NAME],"
type textarea "x"
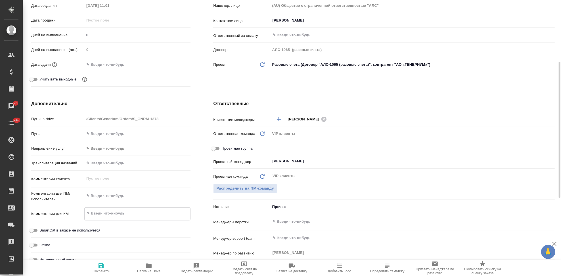
type textarea "Нотариально заверенный перевод_Элизария, [PERSON_NAME],"
type textarea "x"
type textarea "Нотариально заверенный перевод_Элизария, [PERSON_NAME],"
type textarea "x"
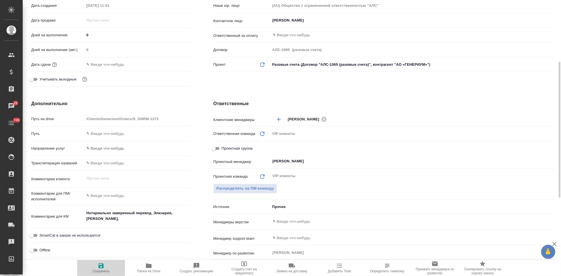
click at [102, 267] on icon "button" at bounding box center [100, 266] width 5 height 5
type textarea "x"
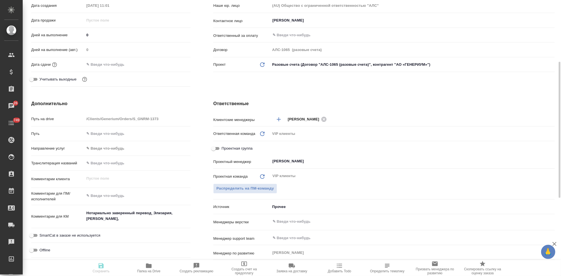
type textarea "x"
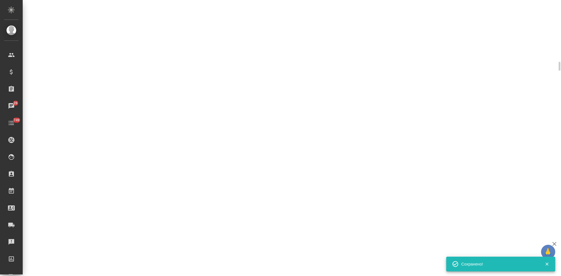
select select "RU"
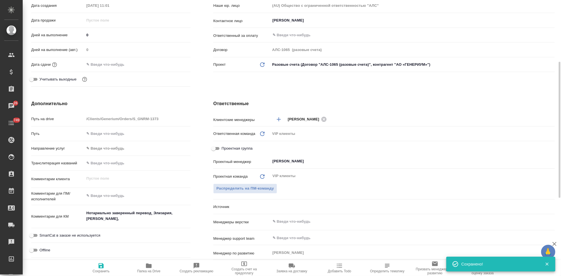
type textarea "x"
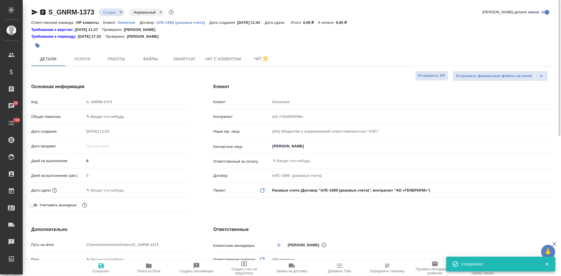
click at [295, 269] on icon "button" at bounding box center [291, 266] width 7 height 7
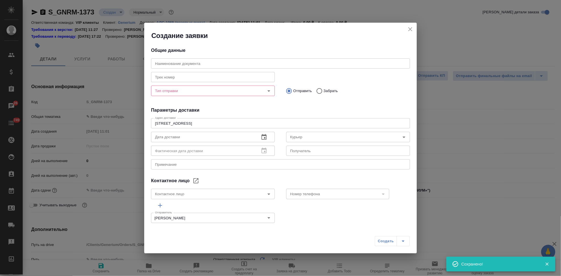
type input "[PERSON_NAME]"
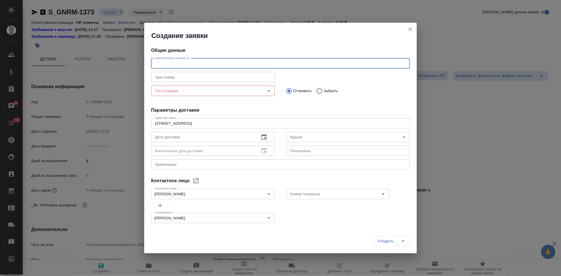
click at [217, 65] on input "text" at bounding box center [280, 63] width 259 height 10
paste input "S_GNRM-1373"
type input "S_GNRM-1373"
click at [171, 163] on textarea at bounding box center [280, 165] width 251 height 4
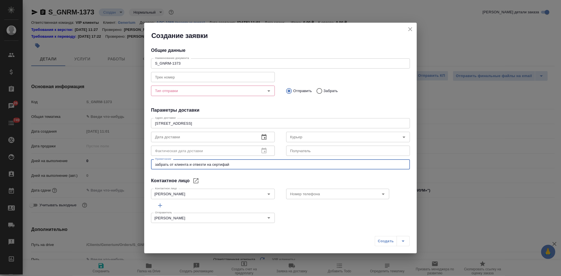
type textarea "забрать от клиента и отвезти на сертифай"
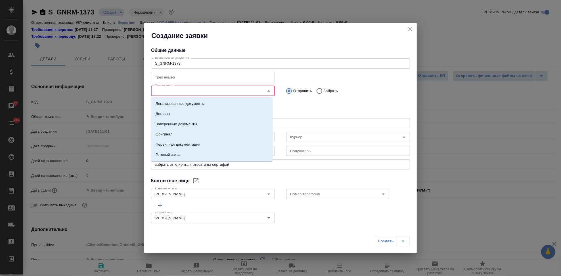
click at [175, 91] on input "Тип отправки" at bounding box center [203, 90] width 101 height 7
click at [171, 134] on p "Оригинал" at bounding box center [164, 135] width 17 height 6
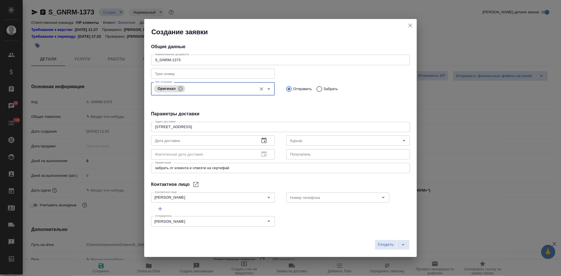
click at [313, 89] on input "Забрать" at bounding box center [318, 89] width 10 height 12
radio input "true"
click at [264, 142] on icon "button" at bounding box center [263, 140] width 7 height 7
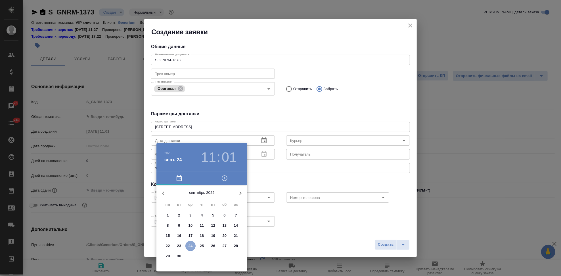
click at [191, 247] on p "24" at bounding box center [190, 246] width 4 height 6
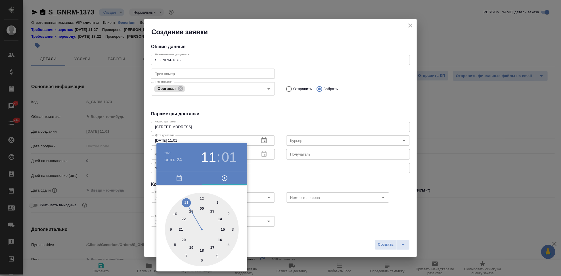
click at [221, 218] on div at bounding box center [202, 230] width 74 height 74
click at [202, 196] on div at bounding box center [202, 230] width 74 height 74
type input "[DATE] 14:00"
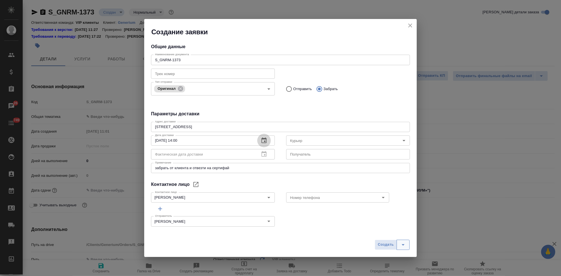
click at [404, 248] on icon "split button" at bounding box center [403, 245] width 7 height 7
click at [390, 245] on span "Создать" at bounding box center [386, 245] width 16 height 7
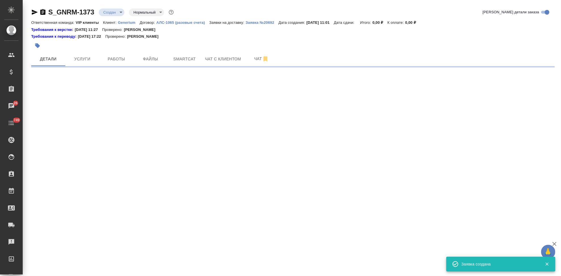
select select "RU"
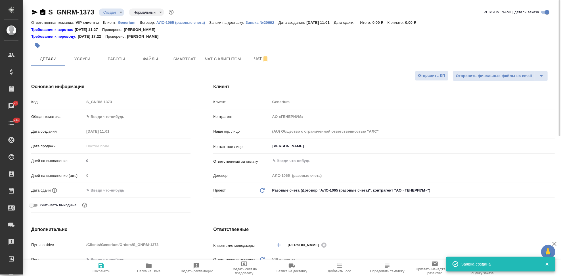
type textarea "x"
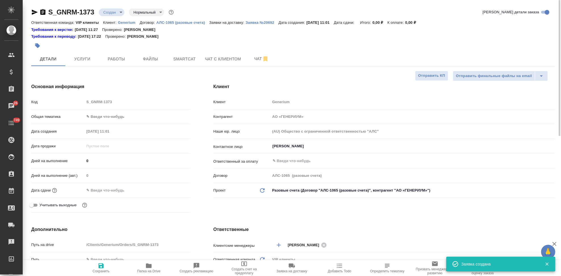
type textarea "x"
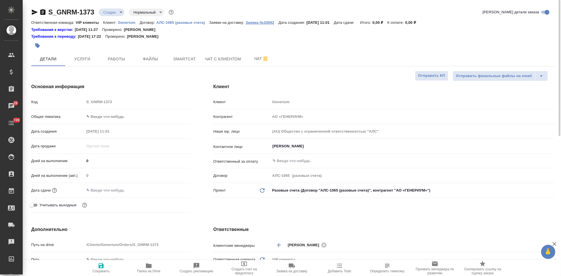
click at [258, 20] on p "Заявка №20692" at bounding box center [261, 22] width 33 height 4
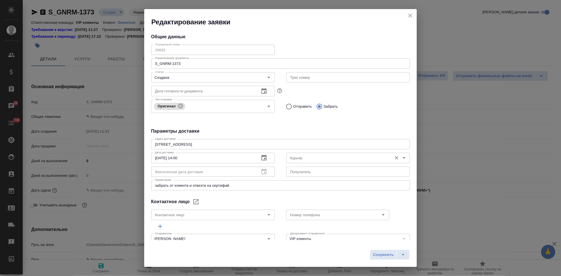
type input "[PERSON_NAME]"
click at [408, 16] on icon "close" at bounding box center [410, 15] width 7 height 7
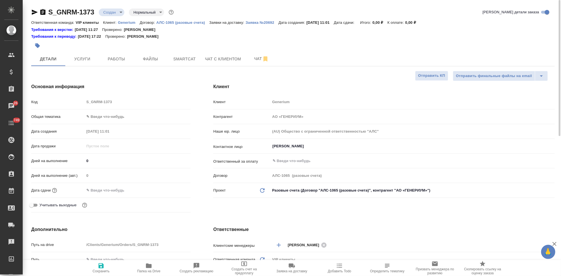
type textarea "x"
